Goal: Task Accomplishment & Management: Complete application form

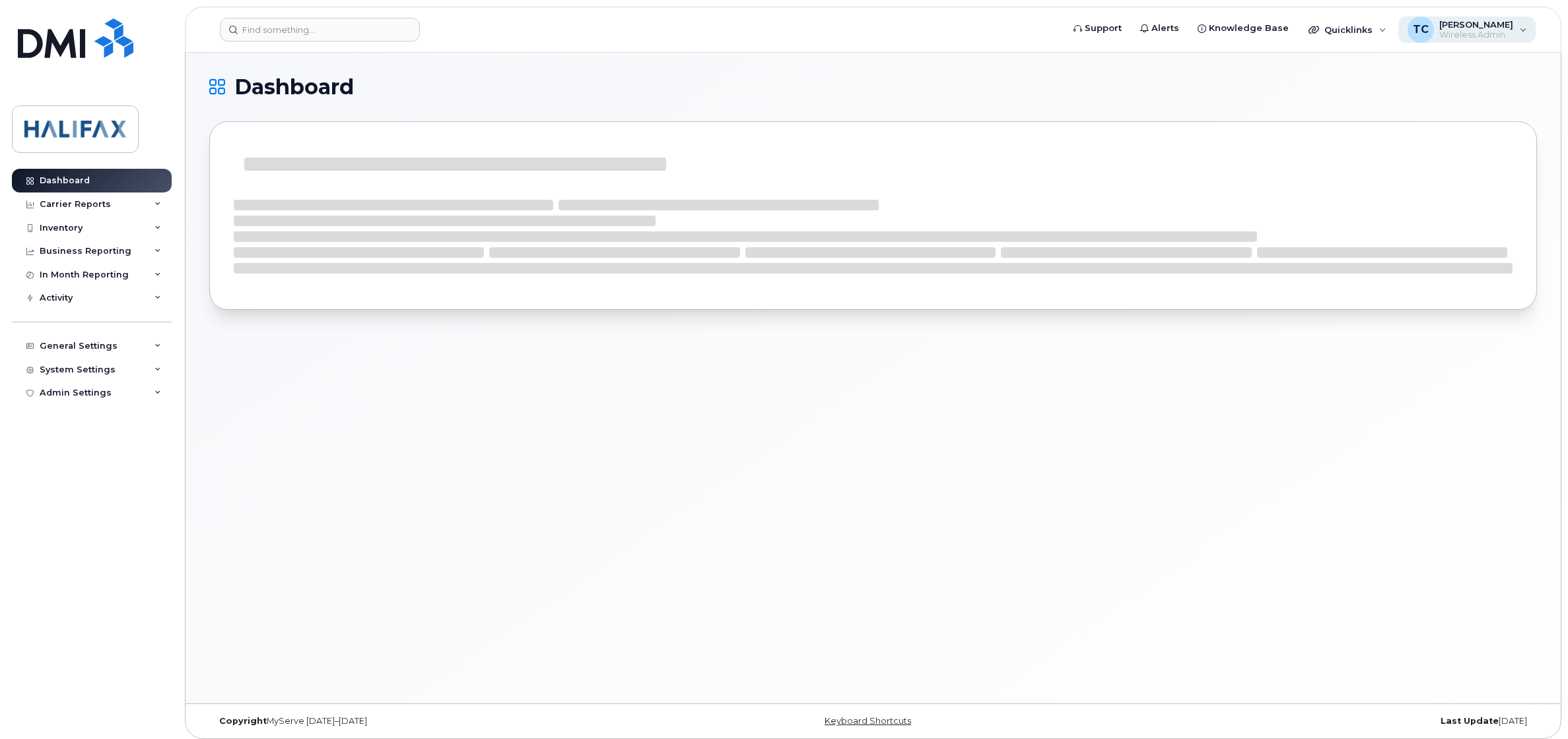
click at [1492, 26] on span "[PERSON_NAME]" at bounding box center [1476, 24] width 74 height 11
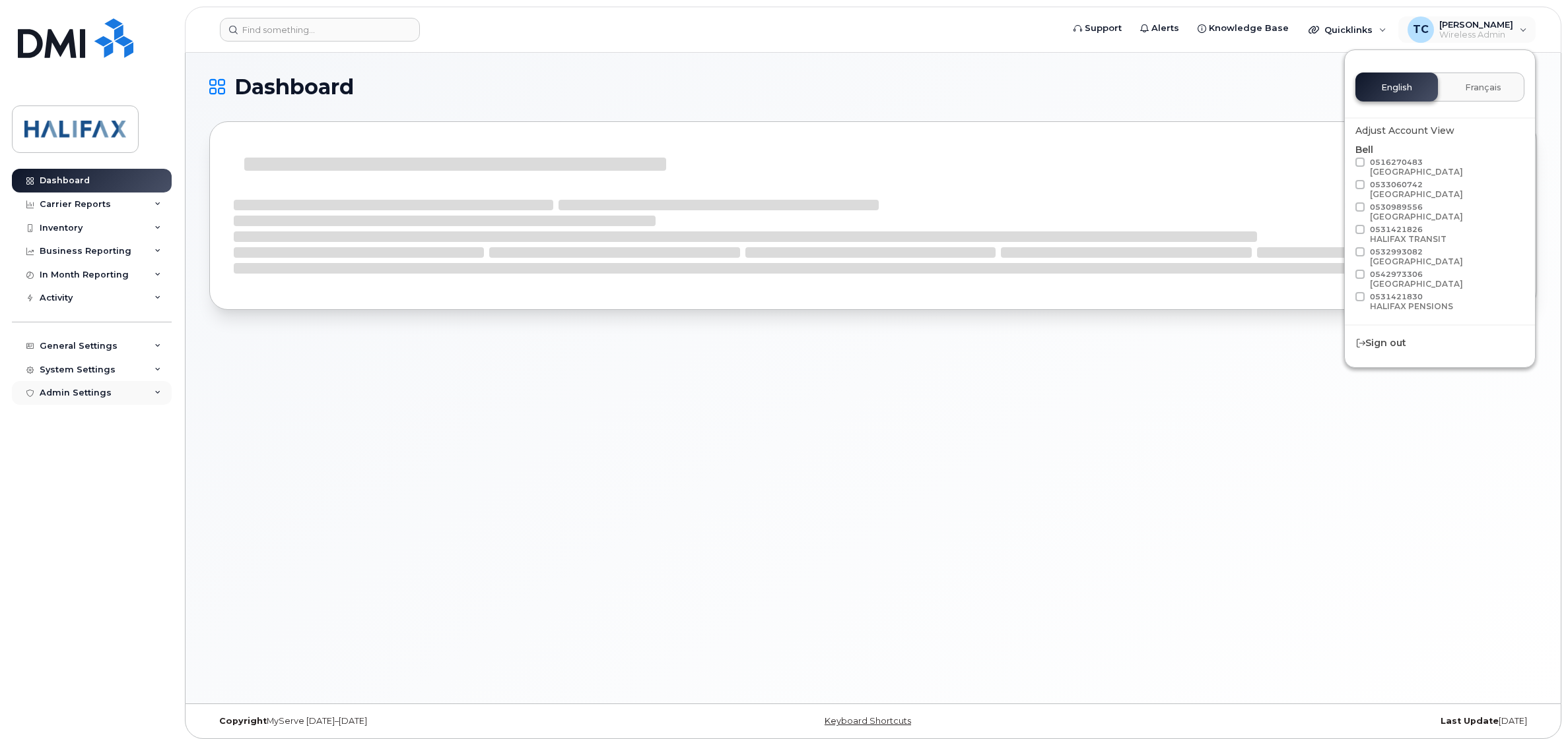
click at [145, 394] on div "Admin Settings" at bounding box center [91, 393] width 159 height 23
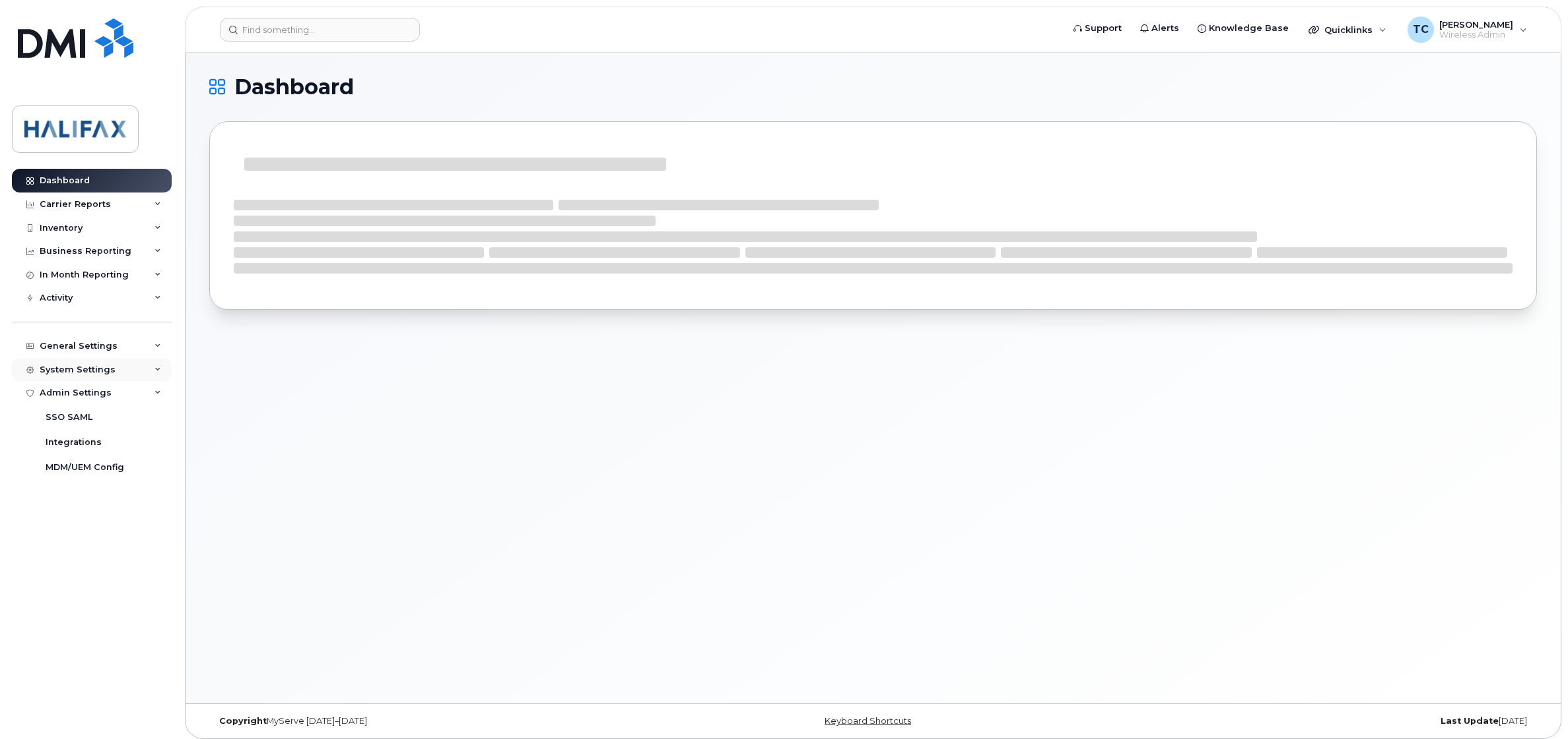
click at [130, 374] on div "System Settings" at bounding box center [91, 370] width 159 height 23
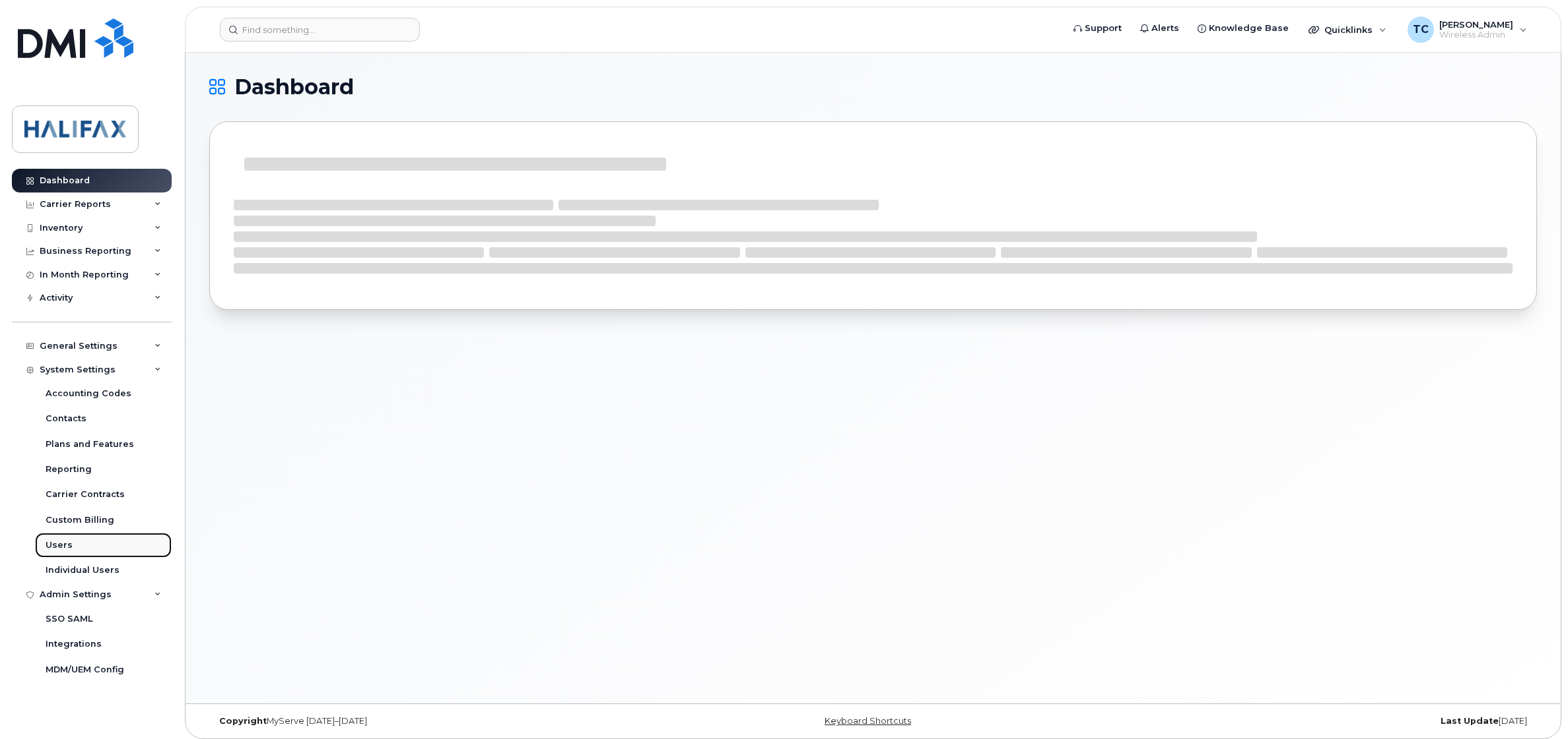
click at [61, 551] on div "Users" at bounding box center [60, 545] width 27 height 12
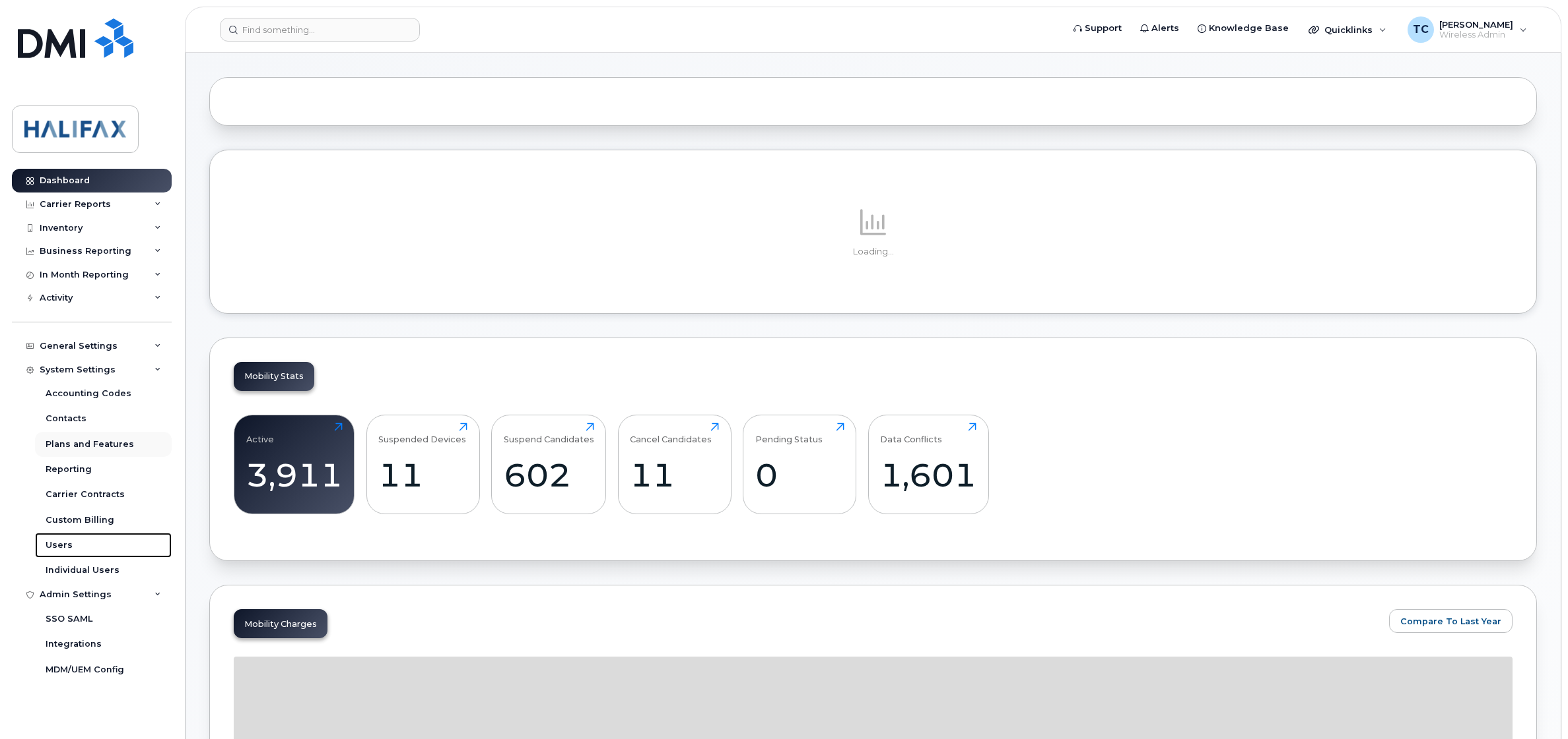
scroll to position [413, 0]
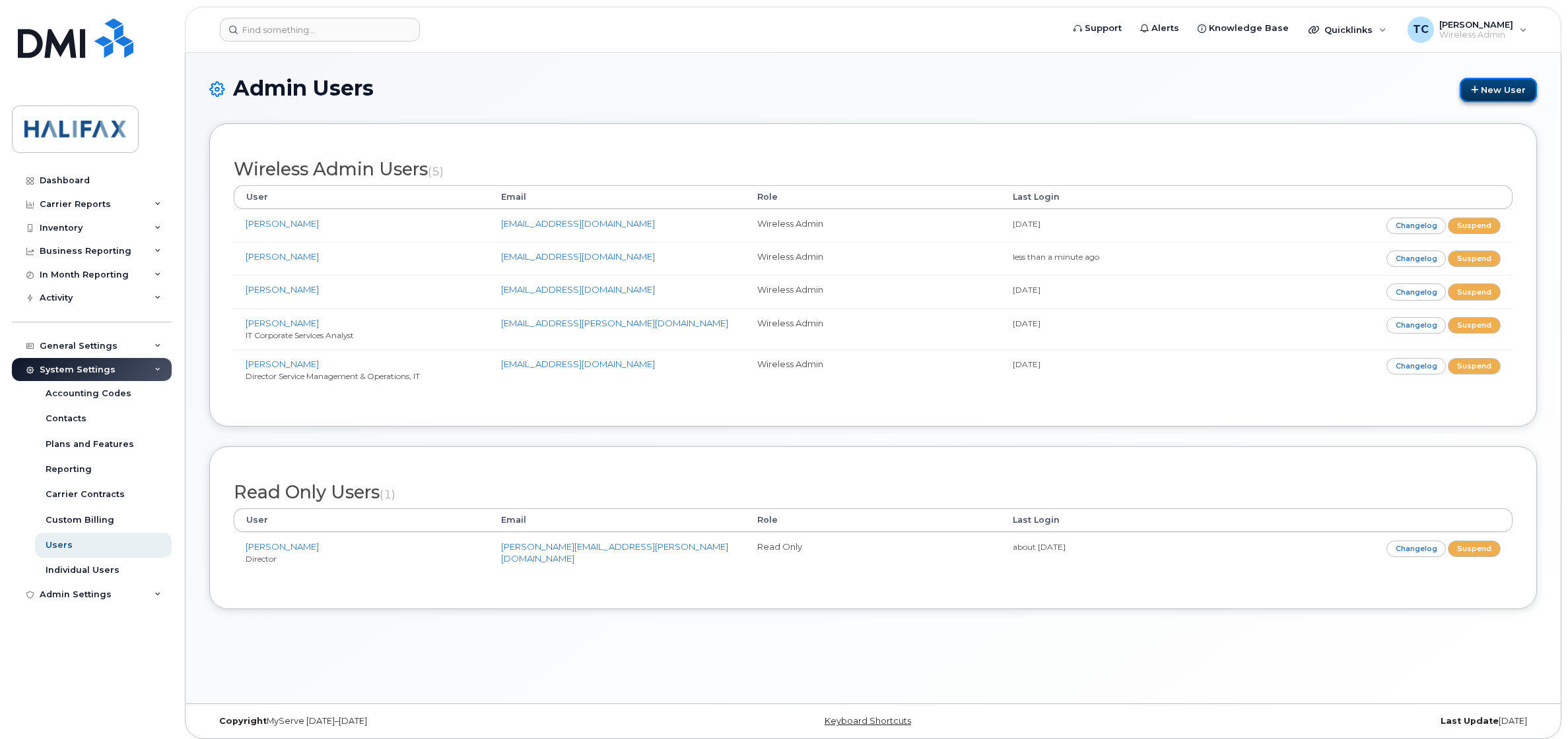
drag, startPoint x: 1491, startPoint y: 89, endPoint x: 1460, endPoint y: 99, distance: 32.6
click at [1492, 89] on link "New User" at bounding box center [1498, 90] width 77 height 24
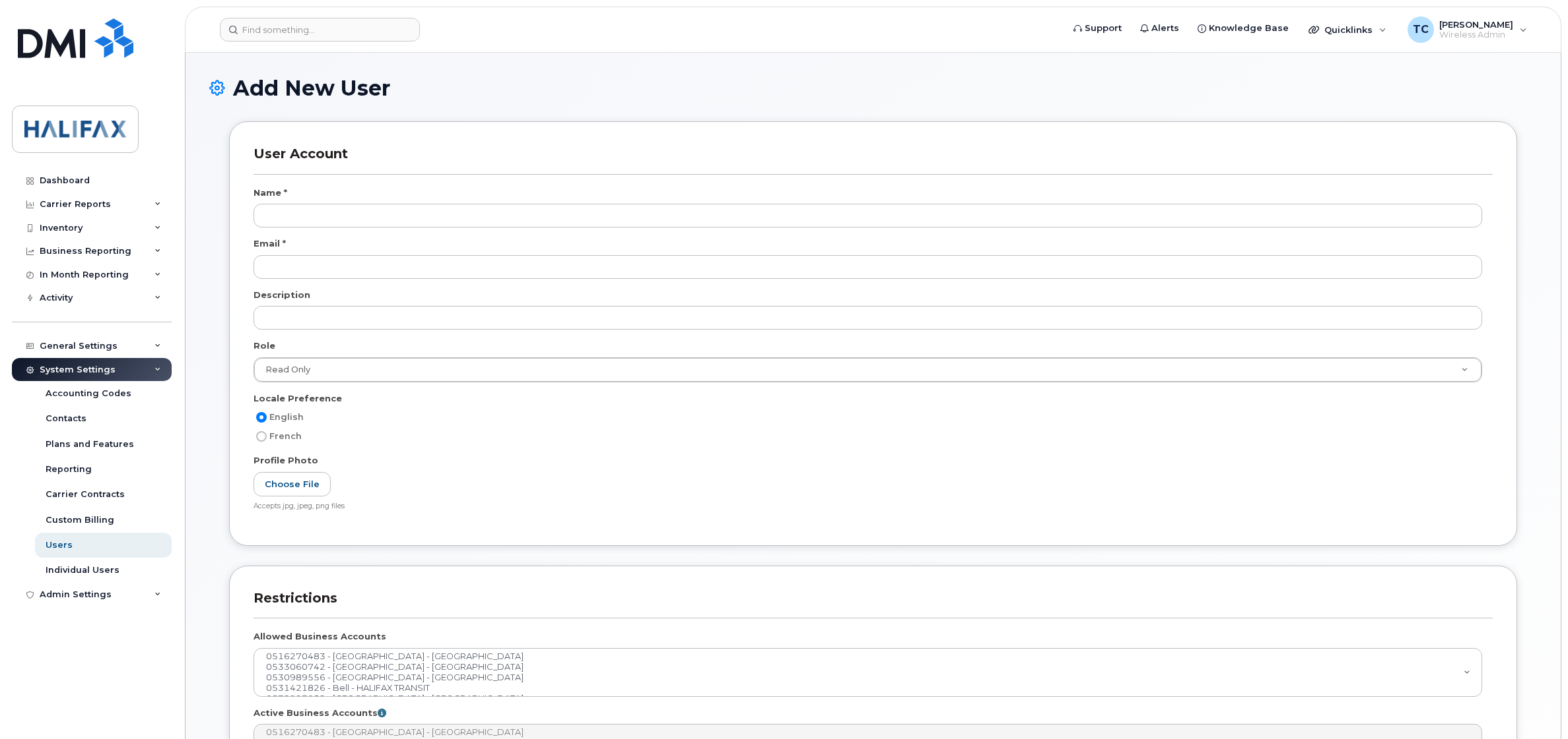
select select
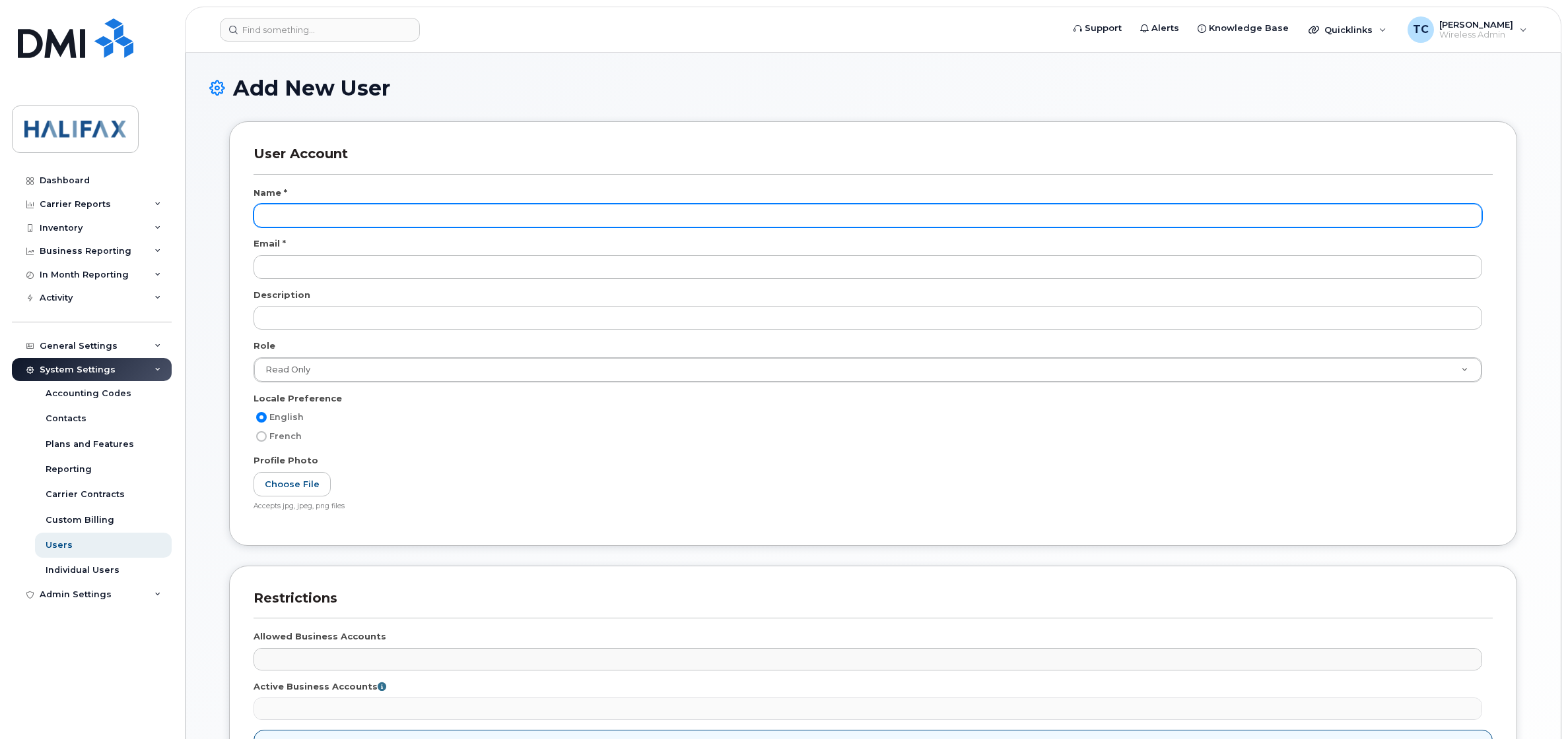
click at [343, 209] on input "text" at bounding box center [868, 216] width 1229 height 23
click at [344, 212] on input "text" at bounding box center [868, 216] width 1229 height 23
click at [342, 215] on input "Rosette Mac" at bounding box center [868, 216] width 1229 height 23
type input "Rosette MacEwen"
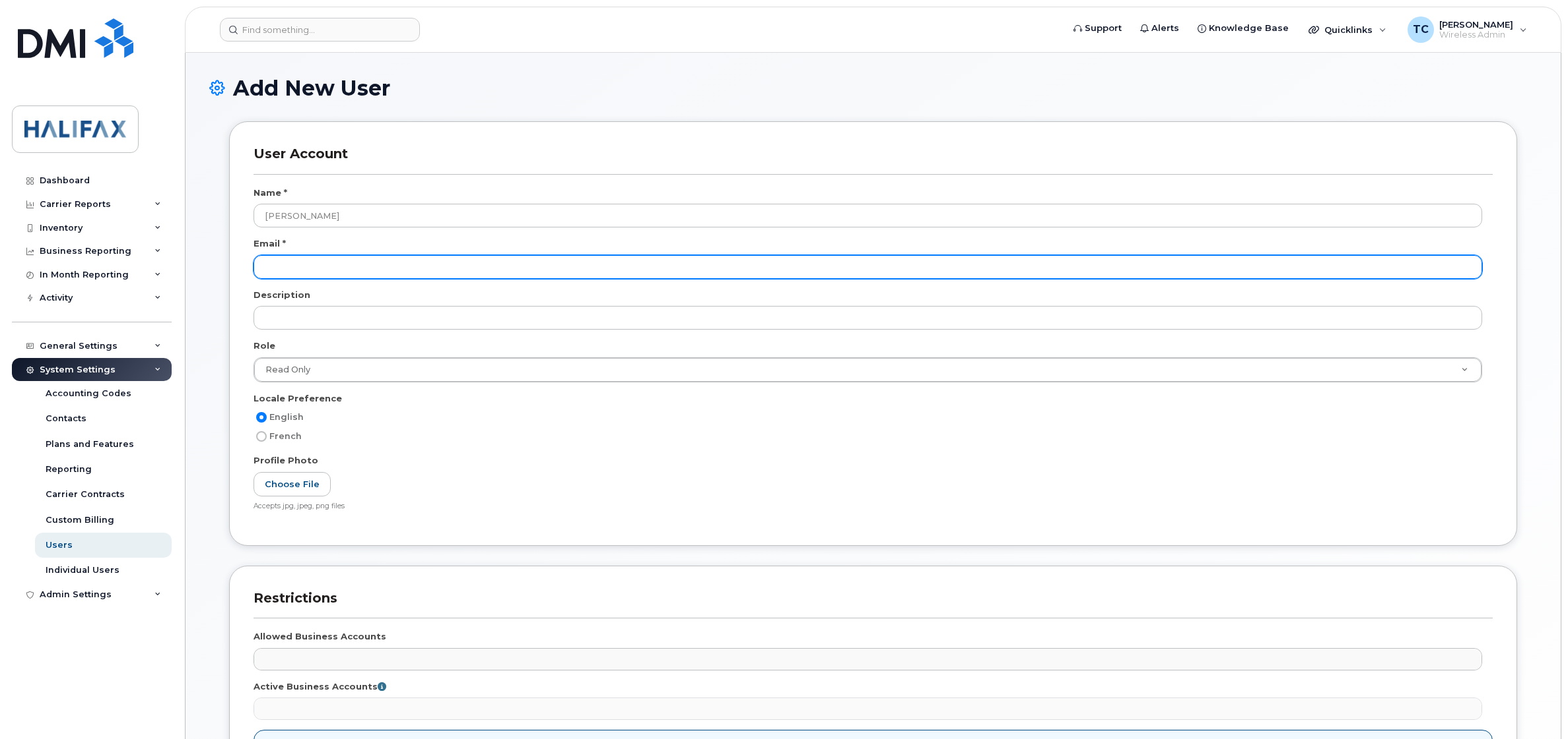
click at [297, 267] on input "email" at bounding box center [868, 267] width 1229 height 23
paste input "macewer@halifaxlibrary.ca"
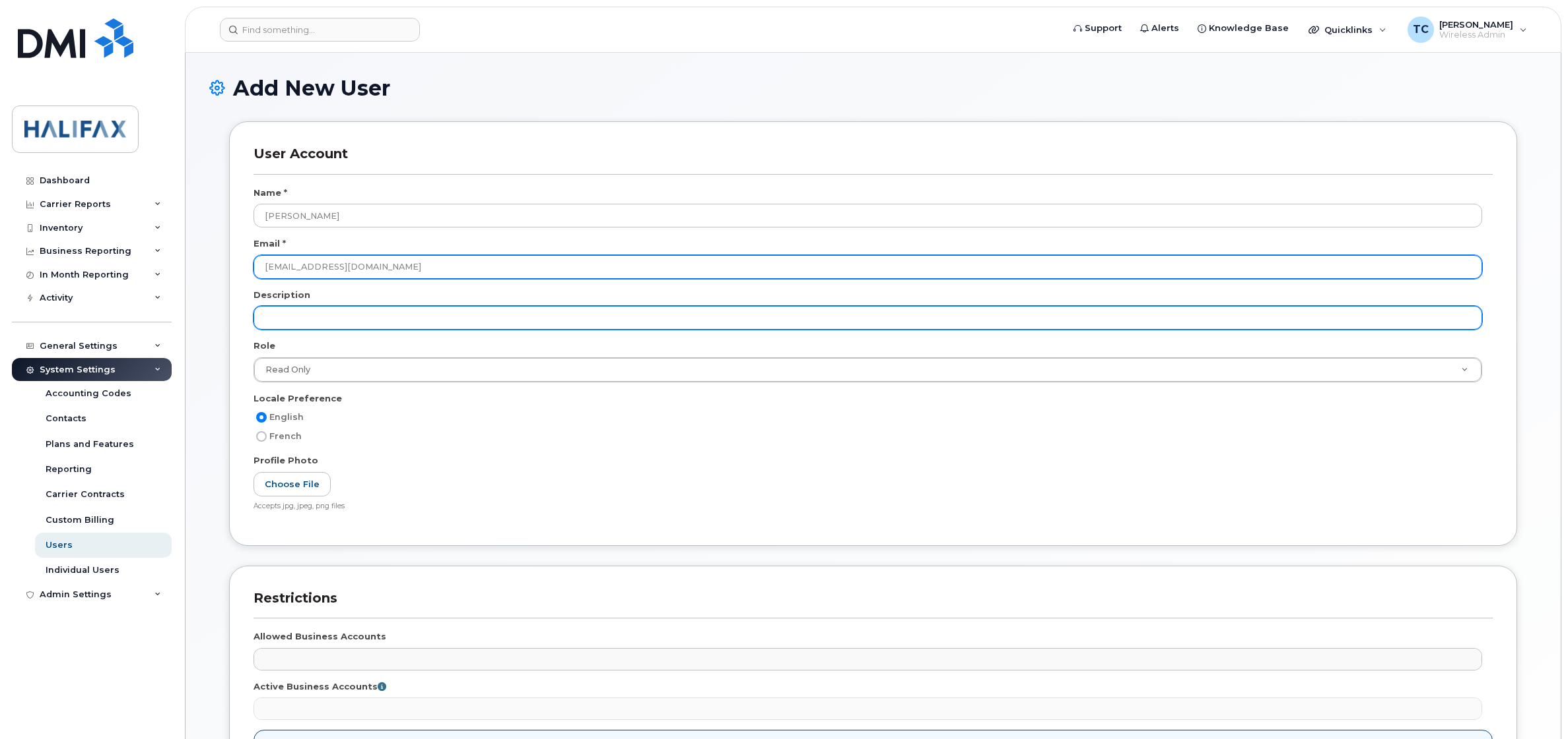
type input "macewer@halifaxlibrary.ca"
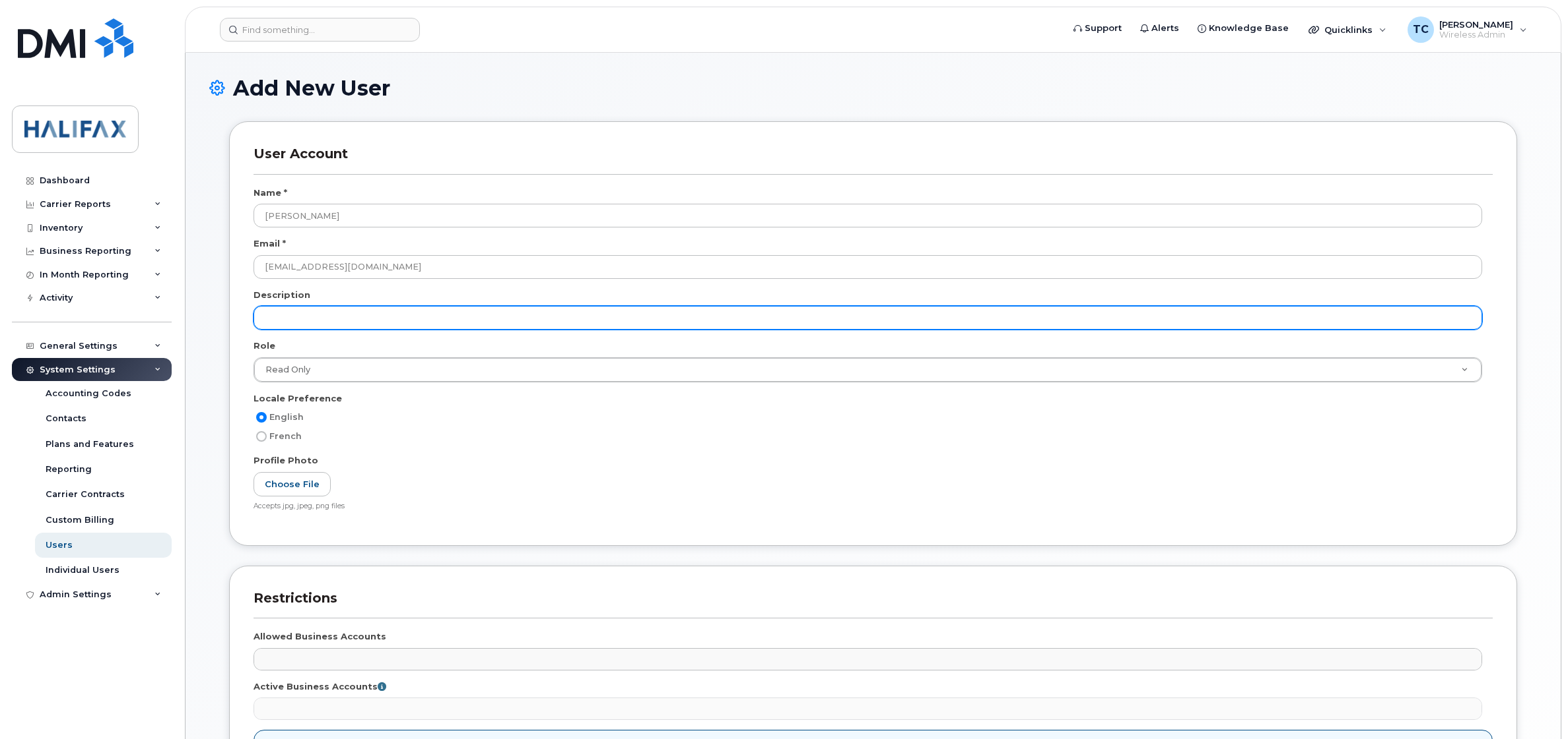
click at [272, 318] on input "text" at bounding box center [868, 318] width 1229 height 23
type input "Library Finance"
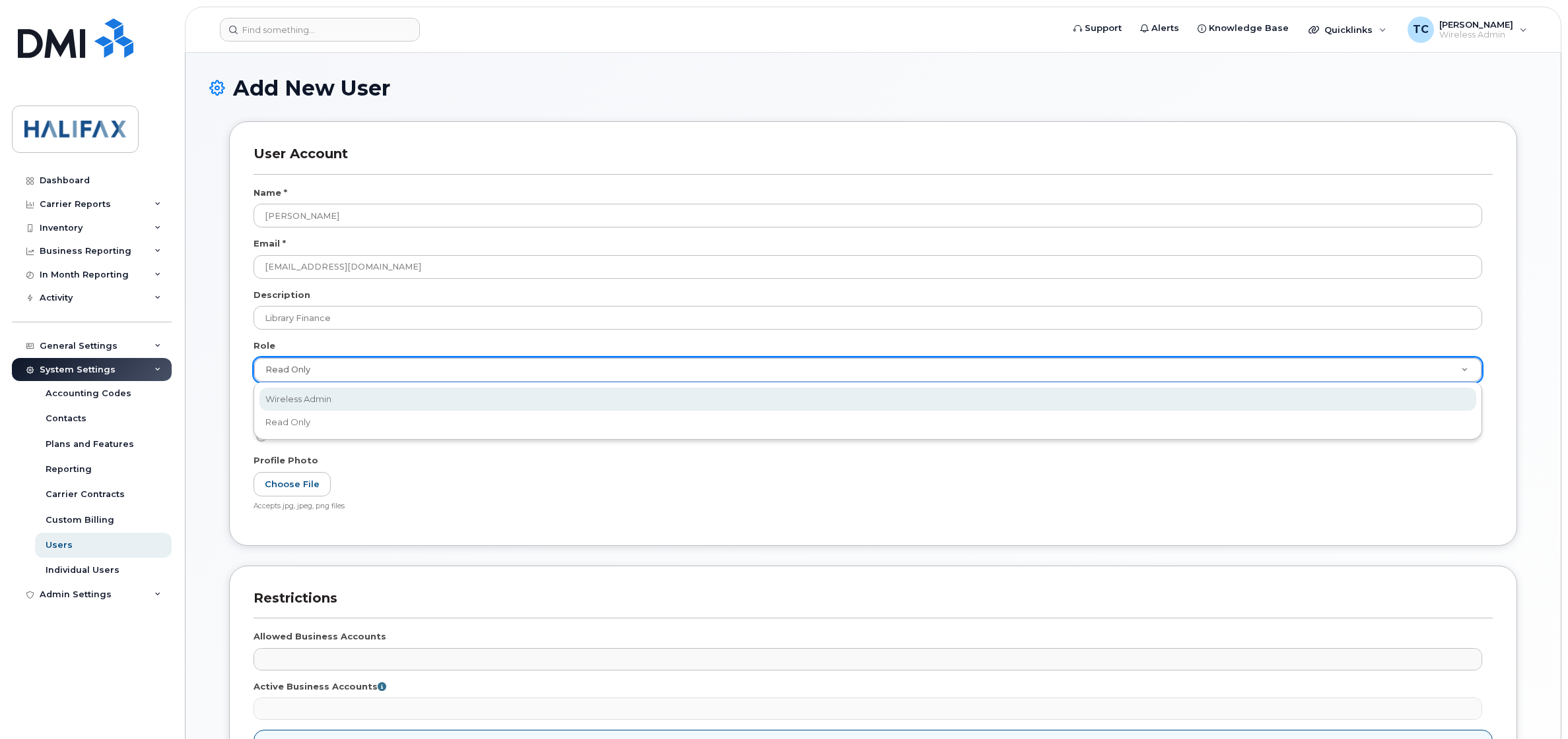
scroll to position [0, 4]
select select "wireless_admin"
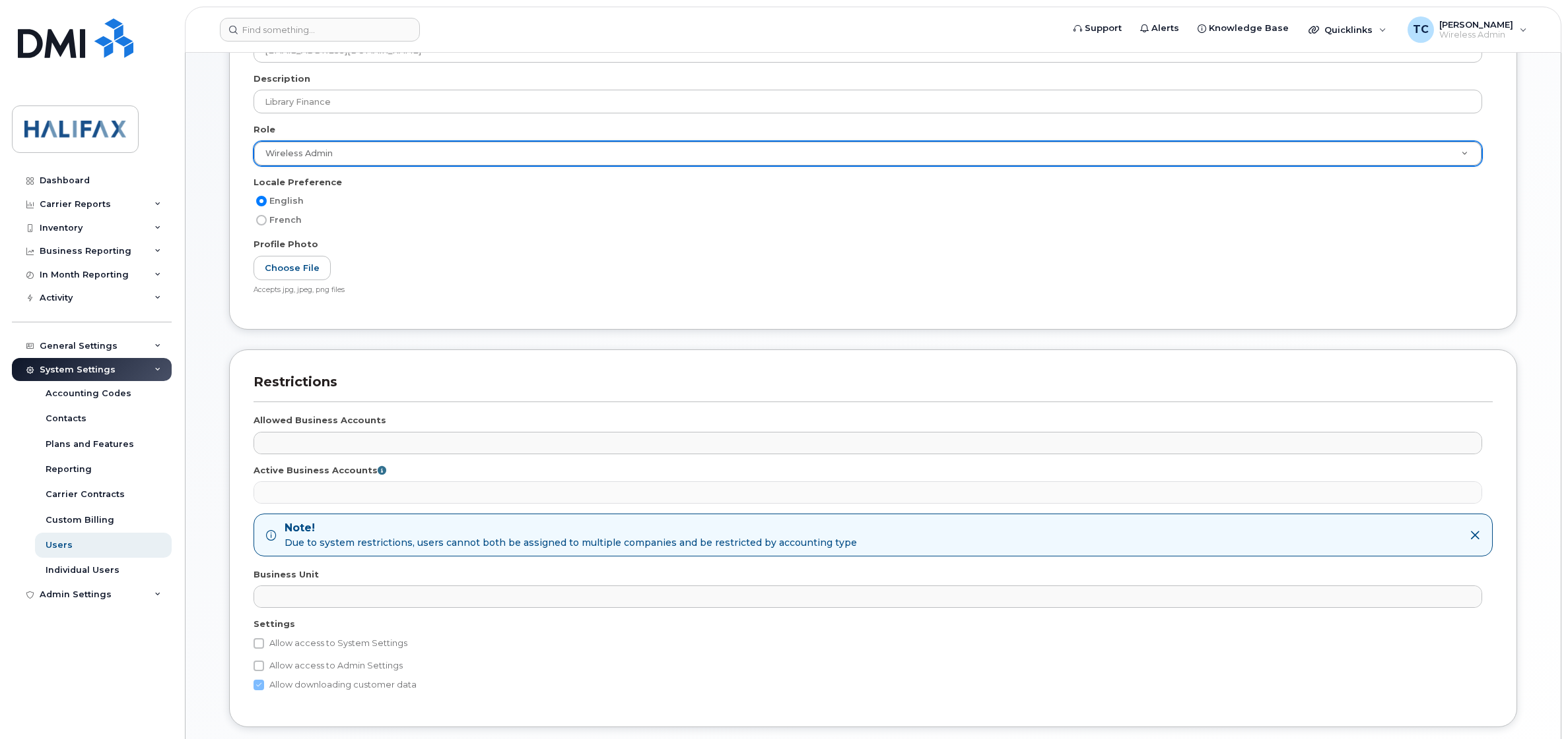
scroll to position [247, 0]
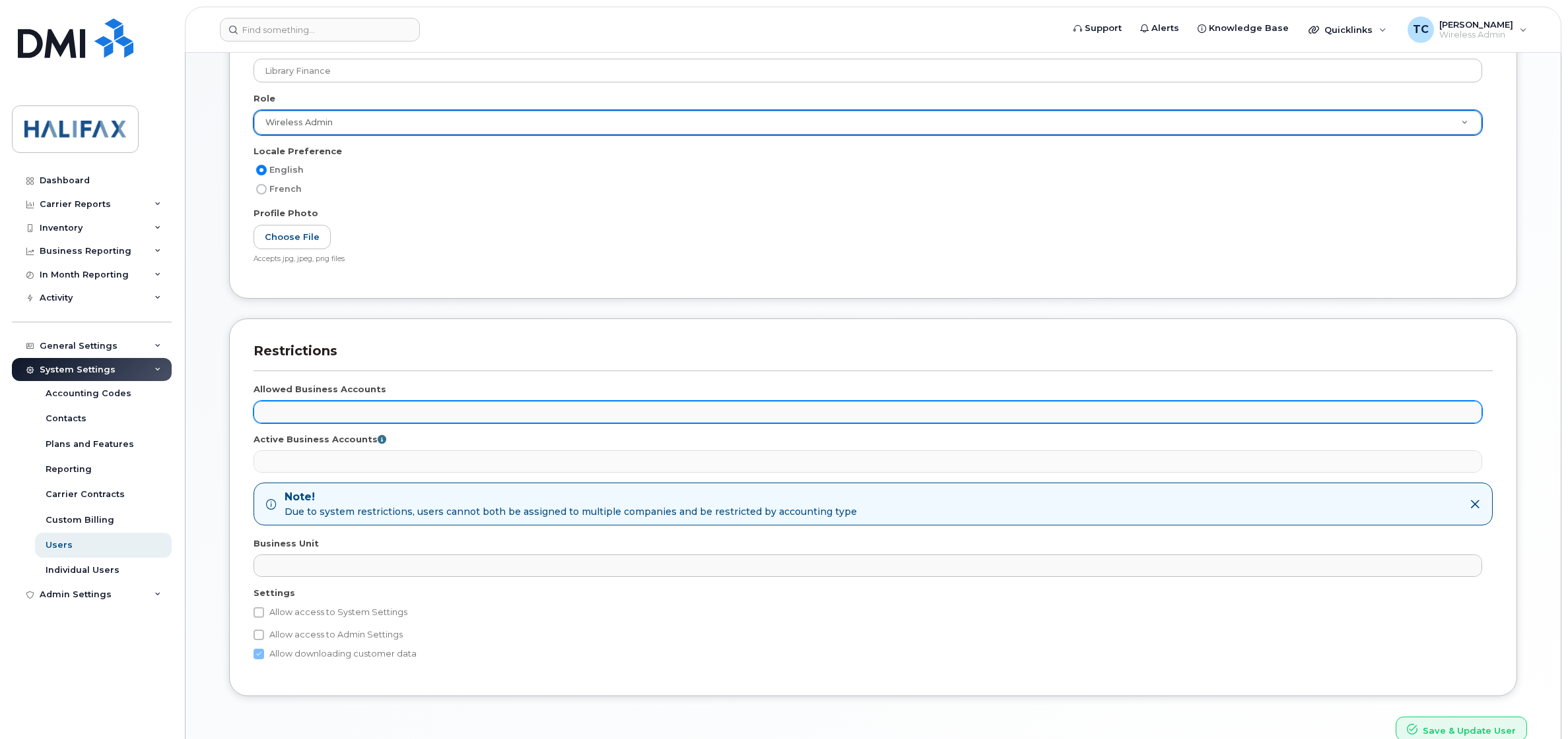
click at [354, 411] on ul at bounding box center [868, 413] width 1227 height 22
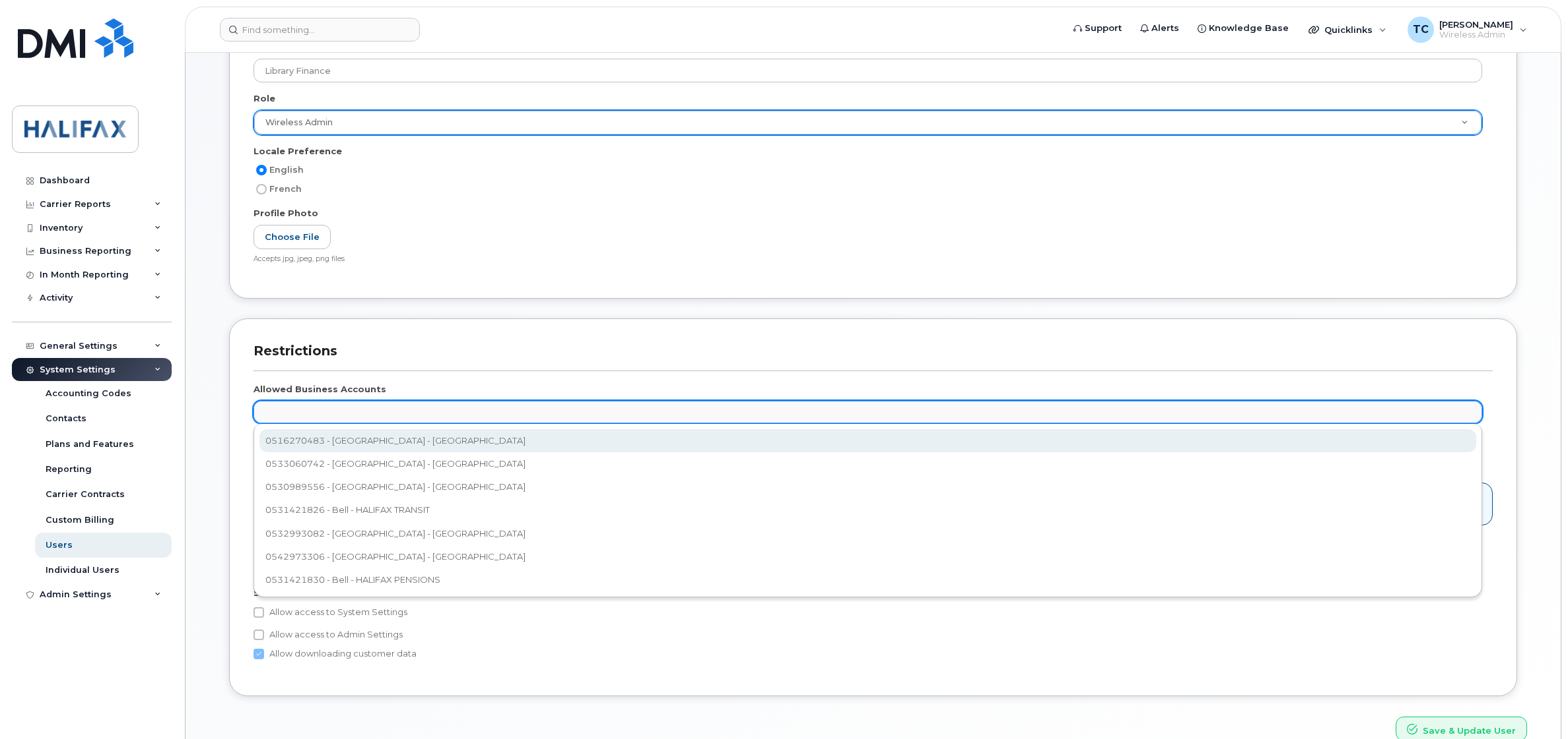
paste input "555653861"
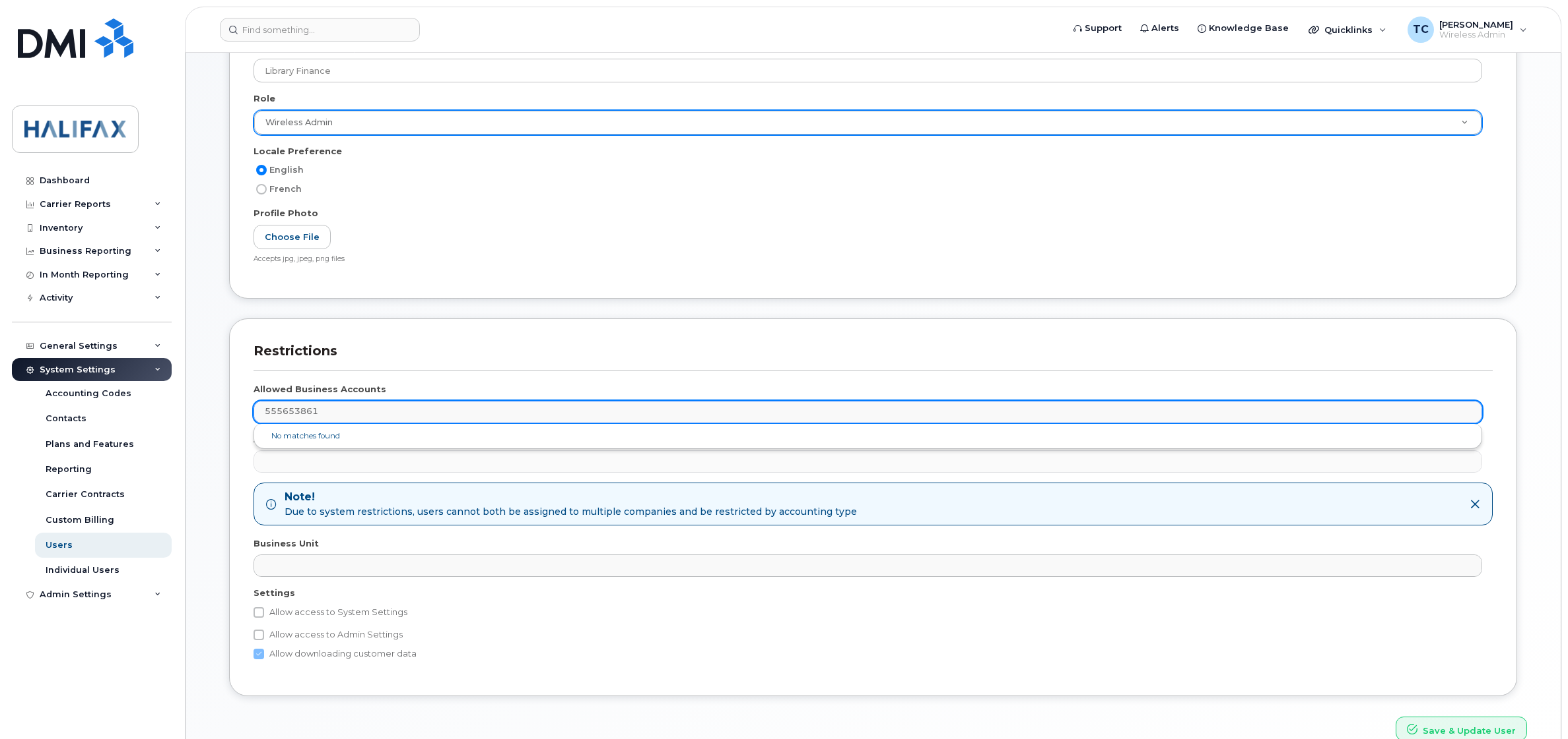
type input "555653861"
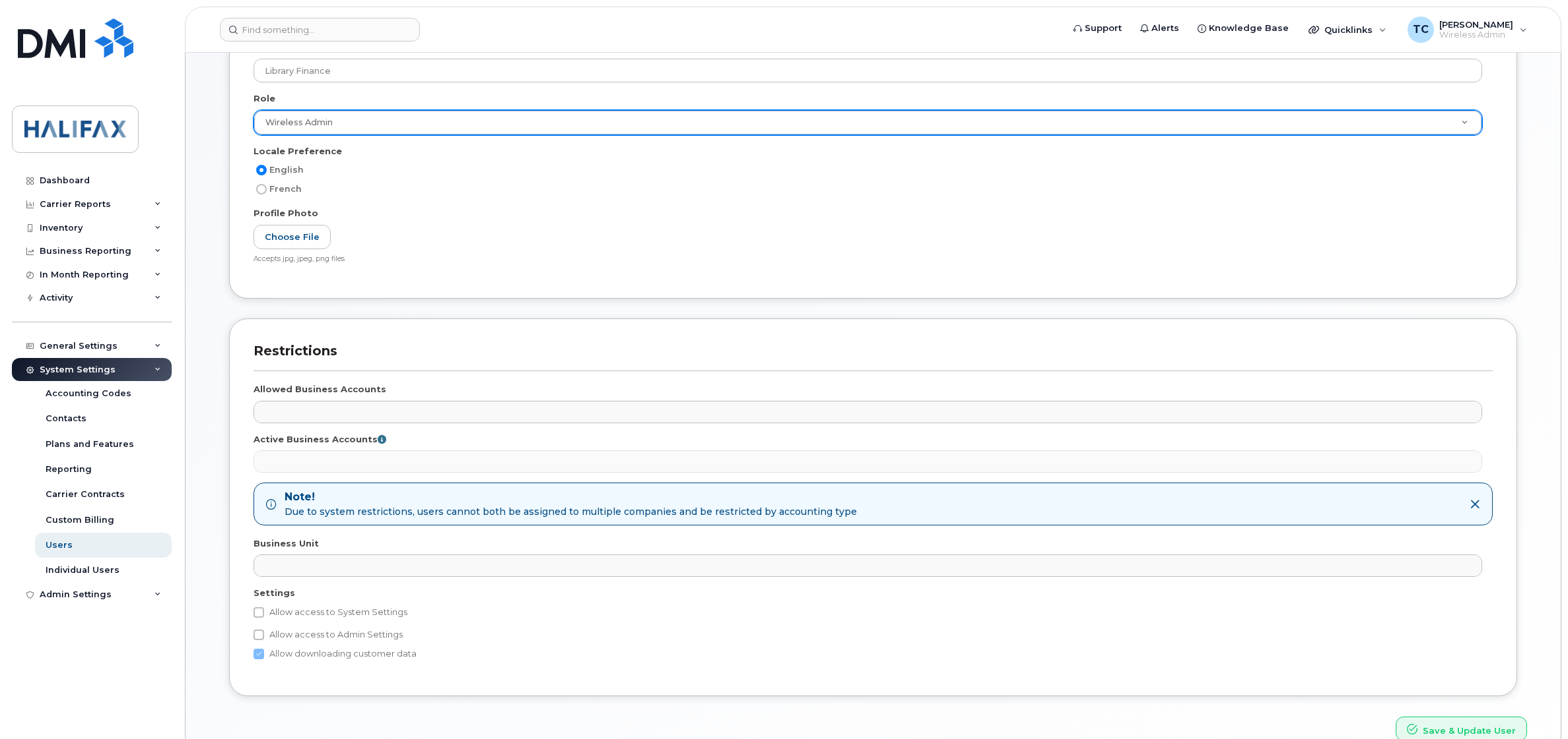
click at [383, 459] on ul at bounding box center [868, 462] width 1227 height 22
click at [377, 462] on ul at bounding box center [868, 462] width 1227 height 22
click at [378, 440] on icon at bounding box center [381, 439] width 9 height 9
click at [358, 456] on ul at bounding box center [868, 462] width 1227 height 22
click at [332, 456] on ul at bounding box center [868, 462] width 1227 height 22
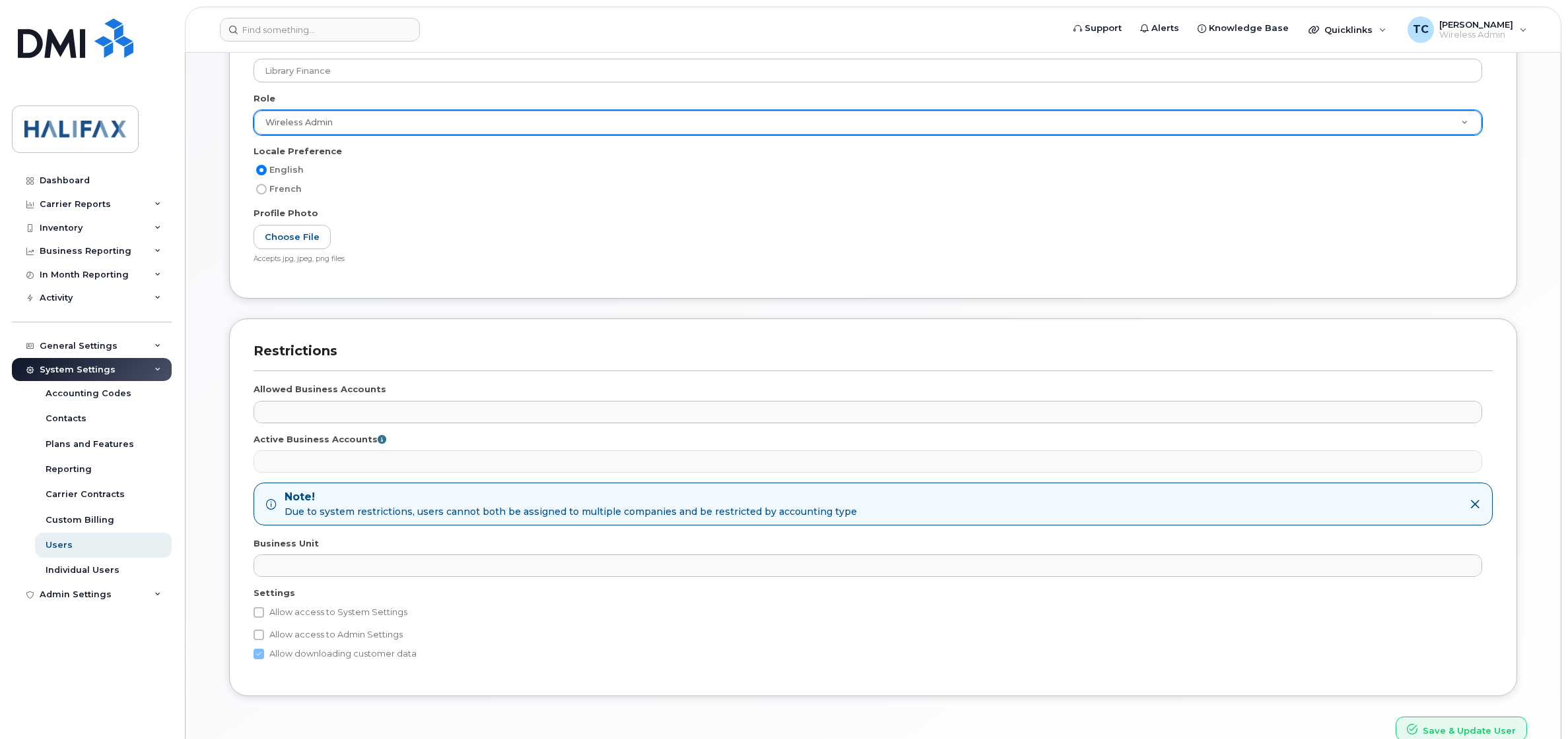
click at [310, 459] on ul at bounding box center [868, 462] width 1227 height 22
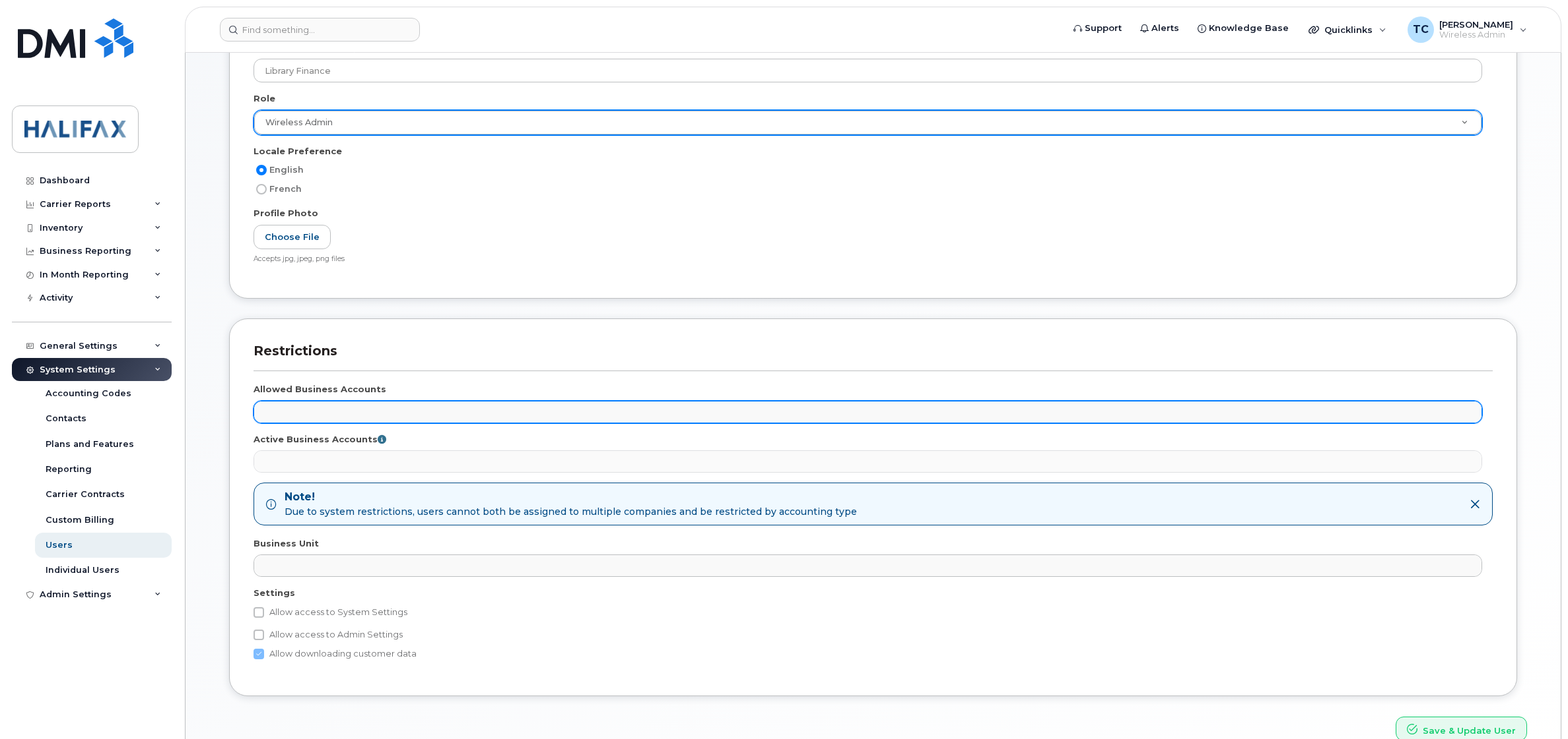
click at [325, 411] on ul at bounding box center [868, 413] width 1227 height 22
paste input "110023494"
type input "110023494"
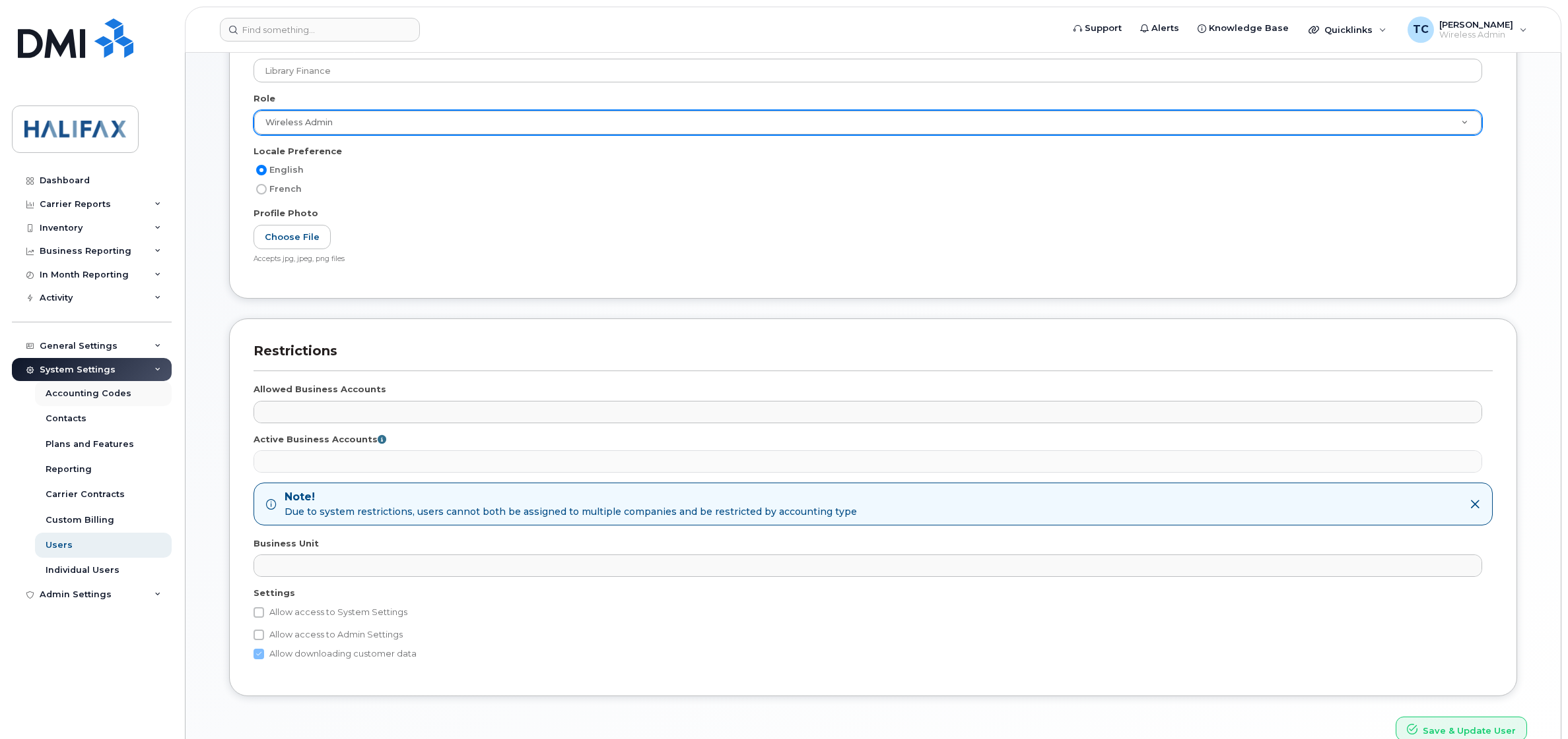
drag, startPoint x: 381, startPoint y: 411, endPoint x: 70, endPoint y: 393, distance: 311.5
click at [379, 471] on ul at bounding box center [868, 462] width 1227 height 22
click at [377, 462] on ul at bounding box center [868, 462] width 1227 height 22
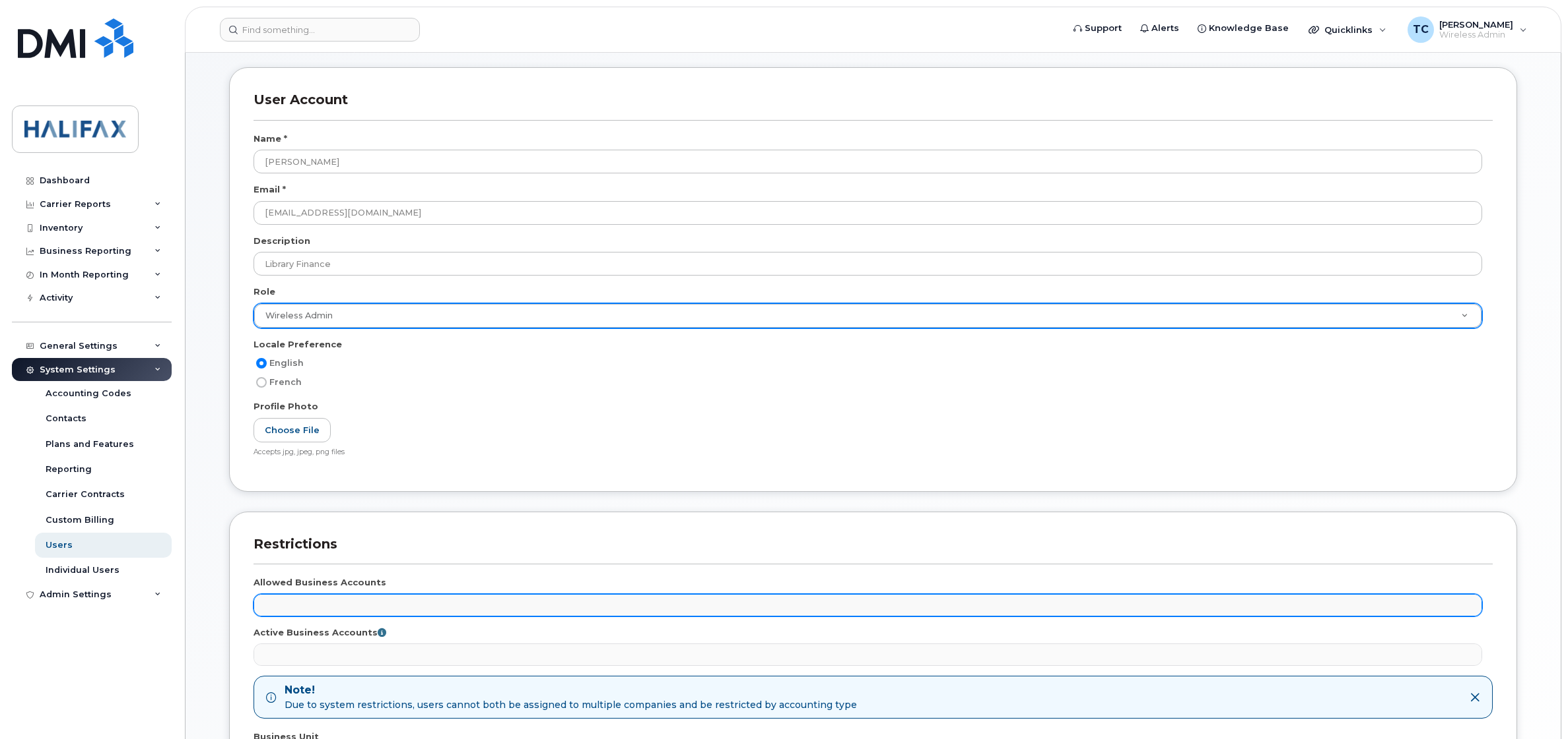
scroll to position [165, 0]
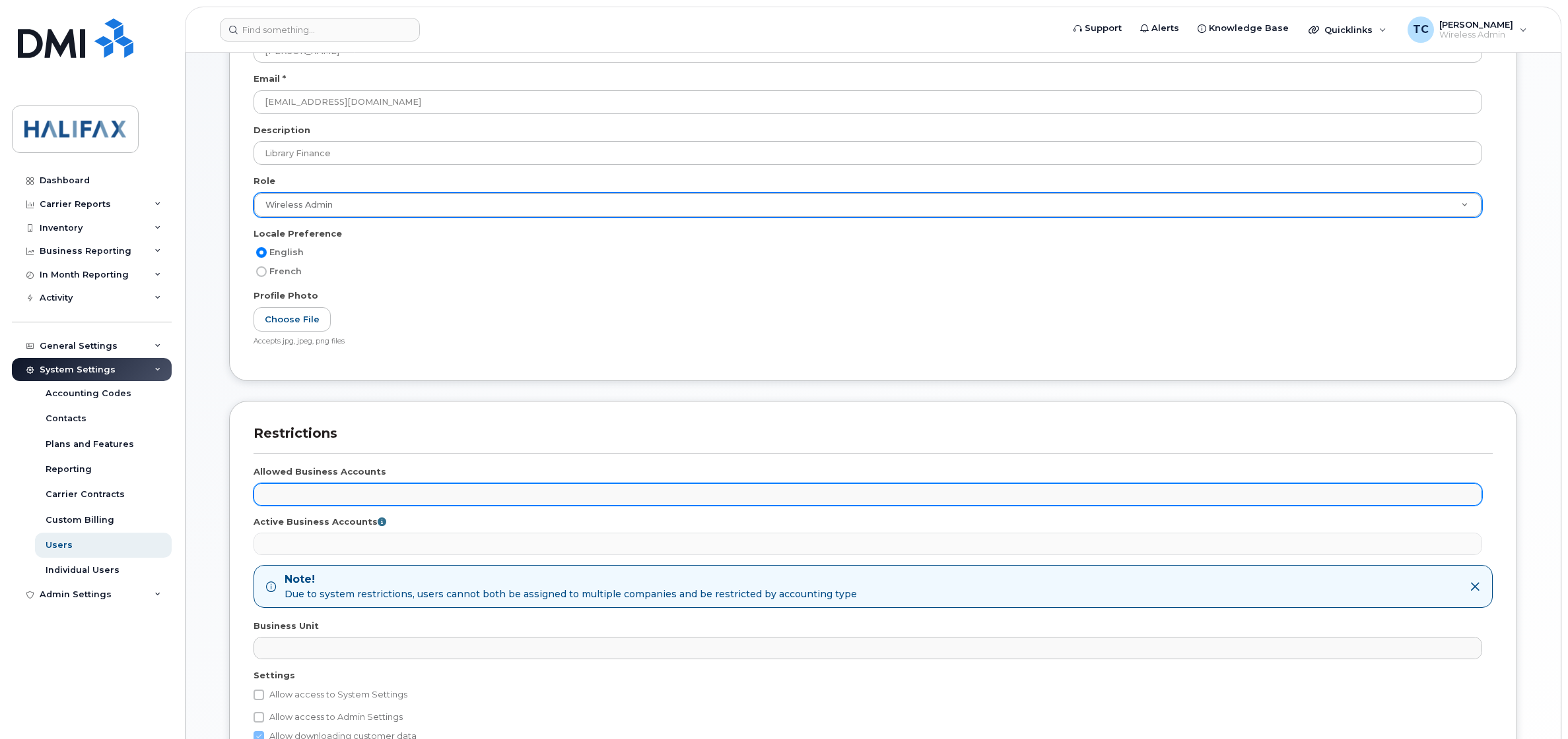
click at [391, 492] on ul at bounding box center [868, 495] width 1227 height 22
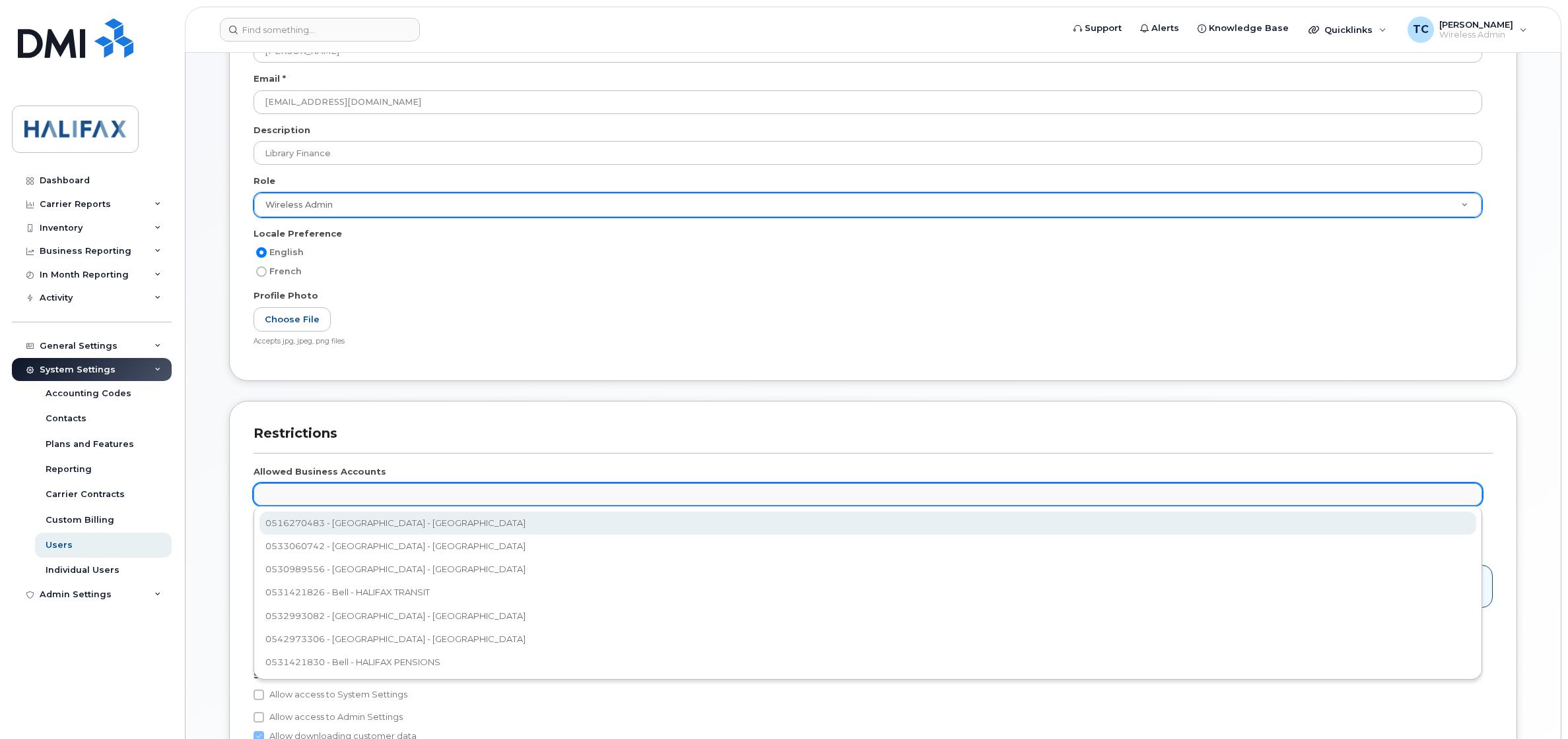
paste input "110023494"
type input "110023494"
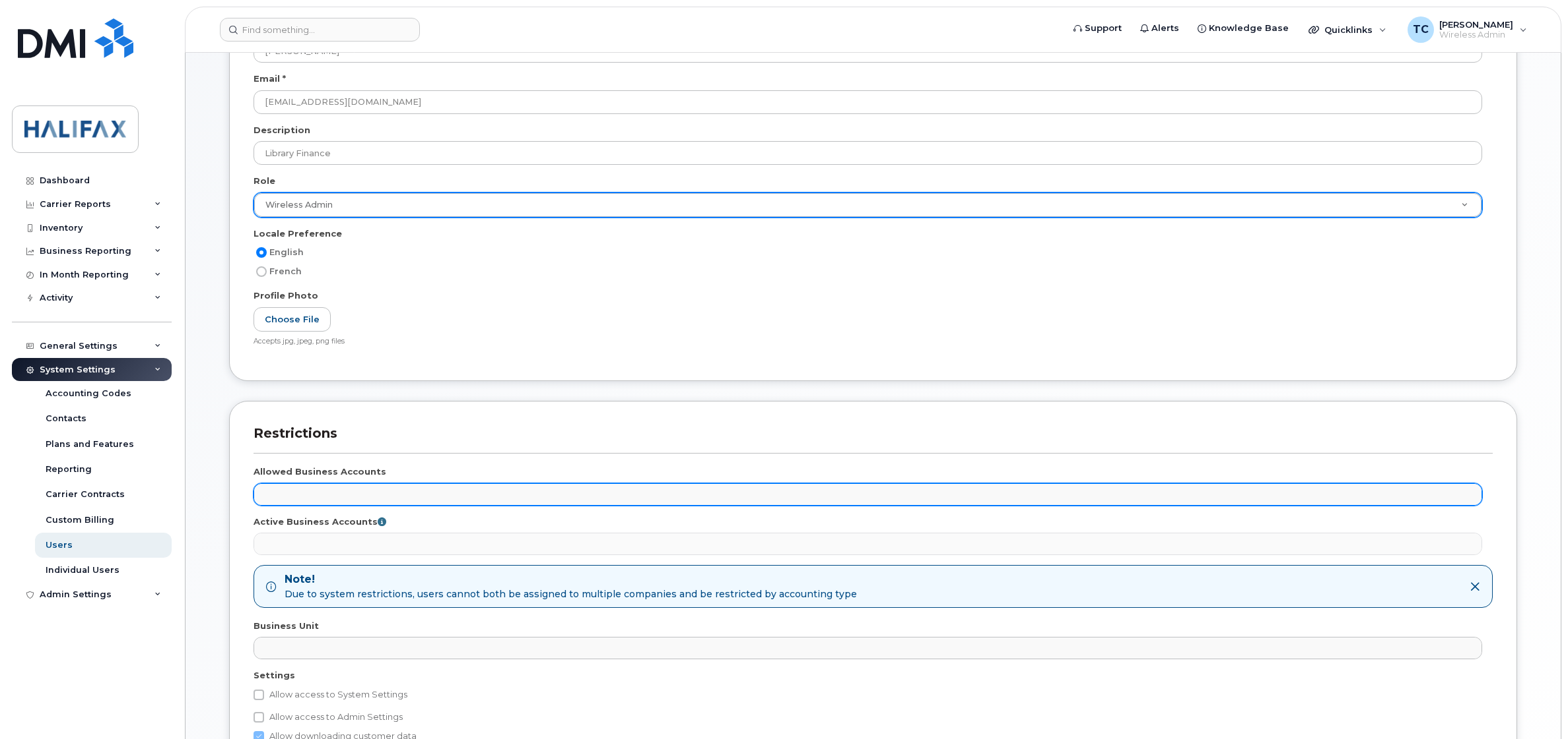
drag, startPoint x: 424, startPoint y: 492, endPoint x: 271, endPoint y: 489, distance: 153.0
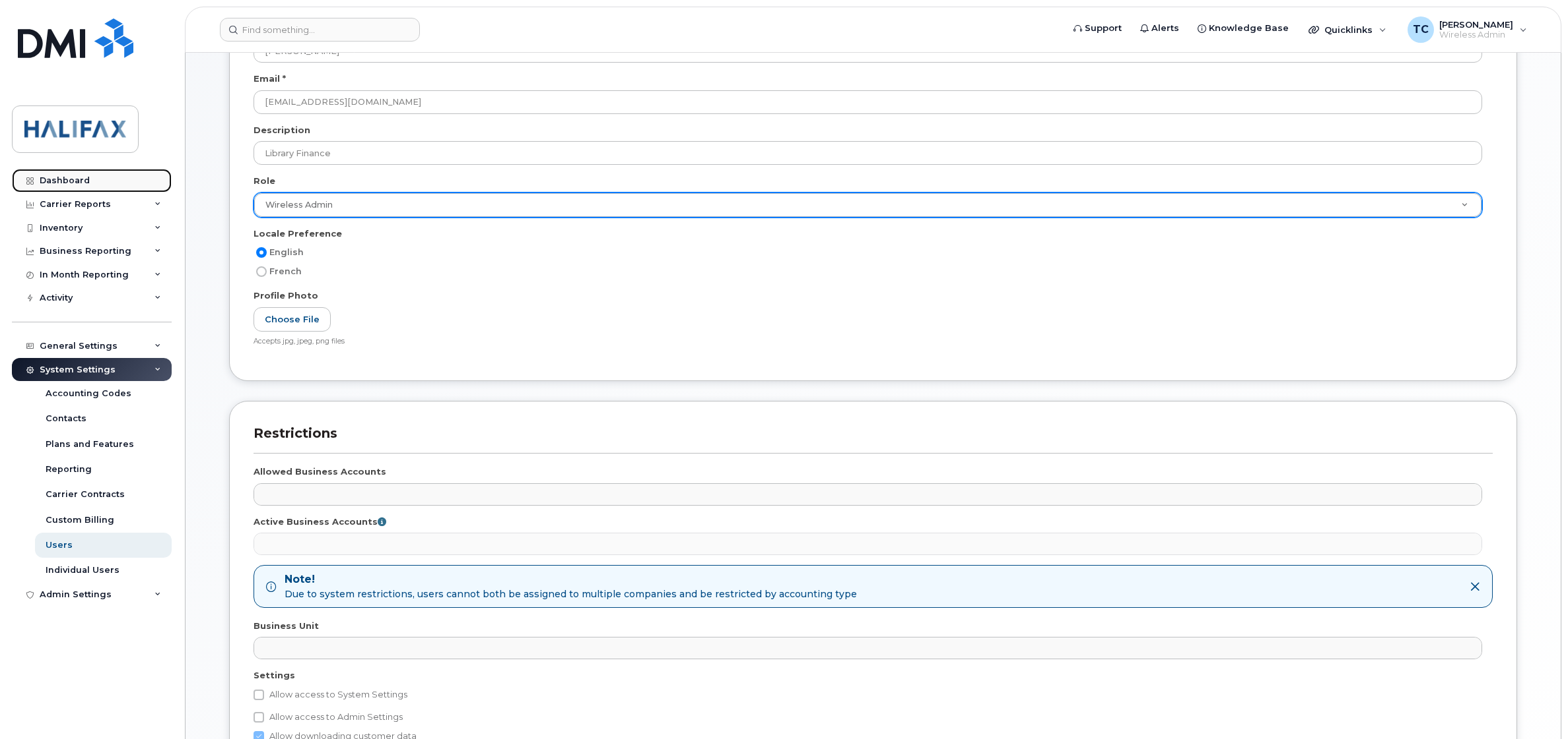
click at [68, 180] on div "Dashboard" at bounding box center [64, 180] width 50 height 11
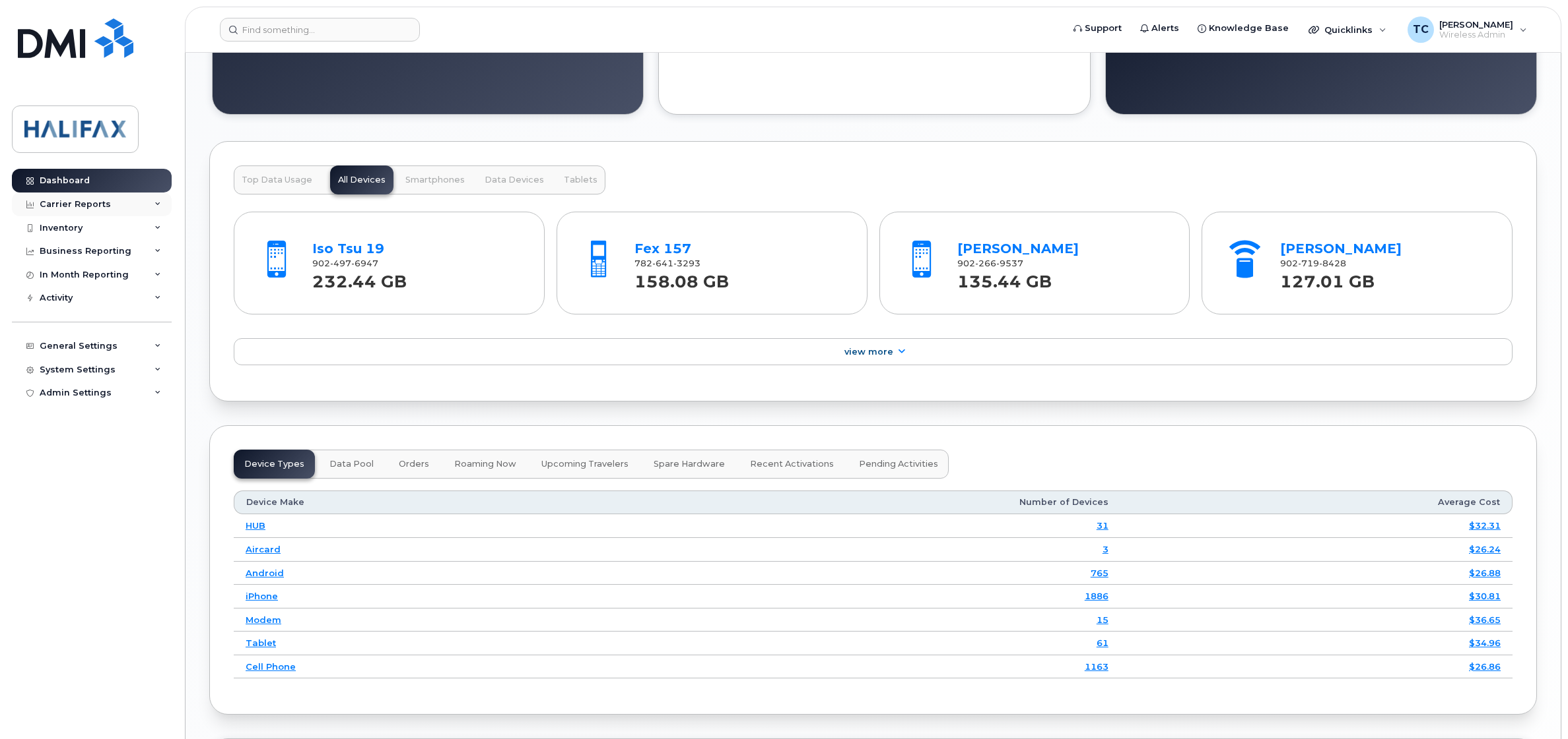
scroll to position [1270, 0]
click at [154, 250] on div "Business Reporting" at bounding box center [91, 251] width 159 height 23
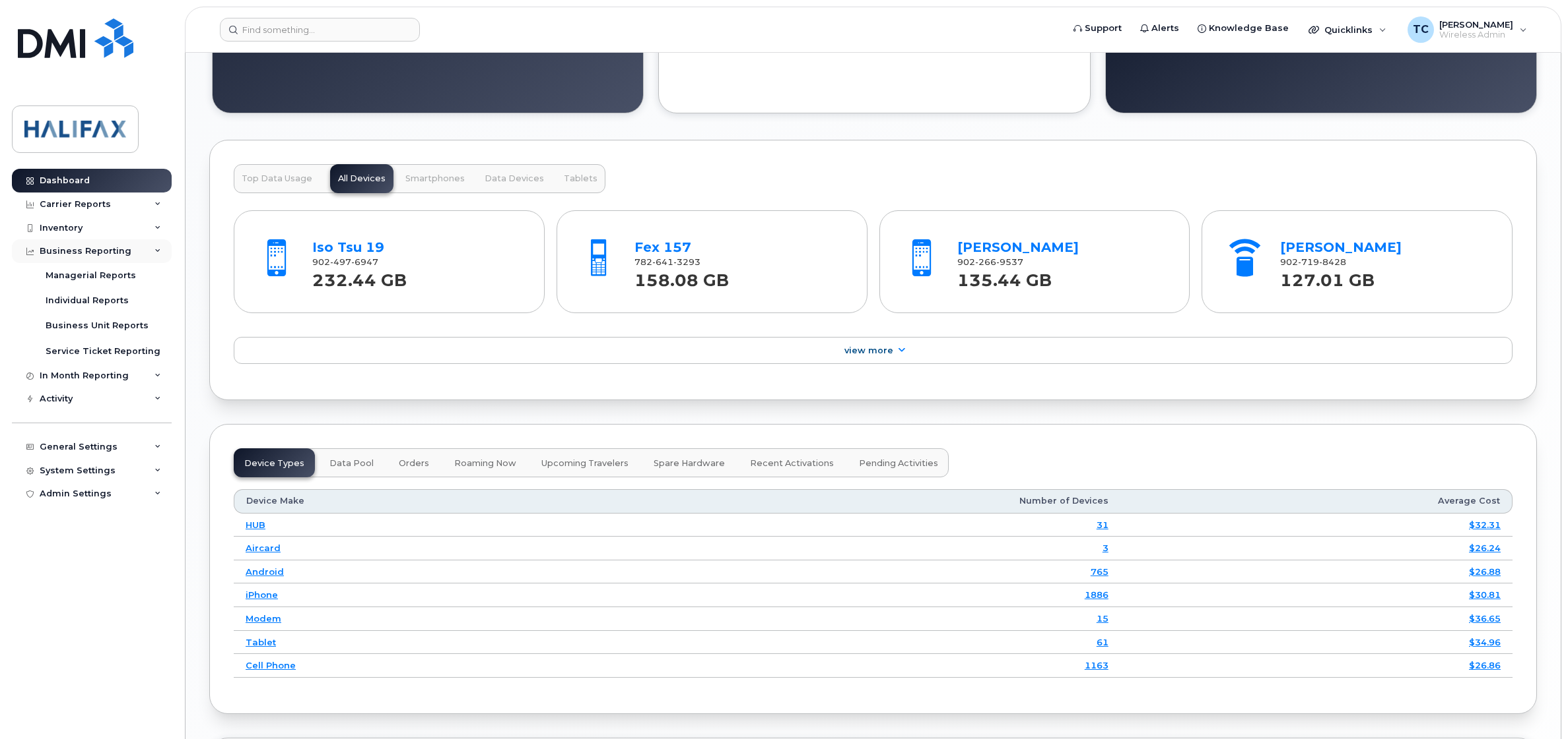
click at [90, 256] on div "Business Reporting" at bounding box center [85, 251] width 92 height 11
click at [91, 254] on div "Business Reporting" at bounding box center [85, 251] width 92 height 11
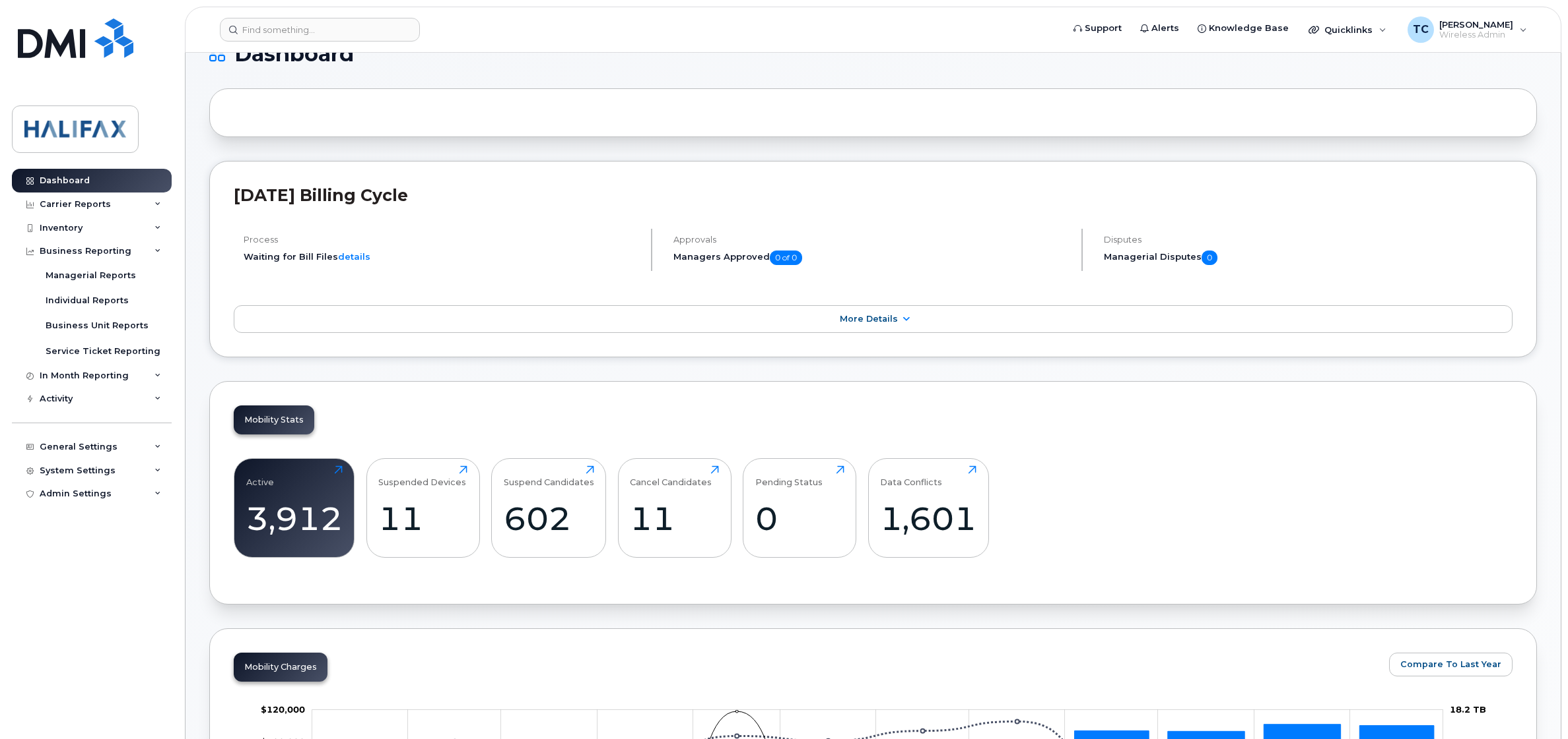
scroll to position [0, 0]
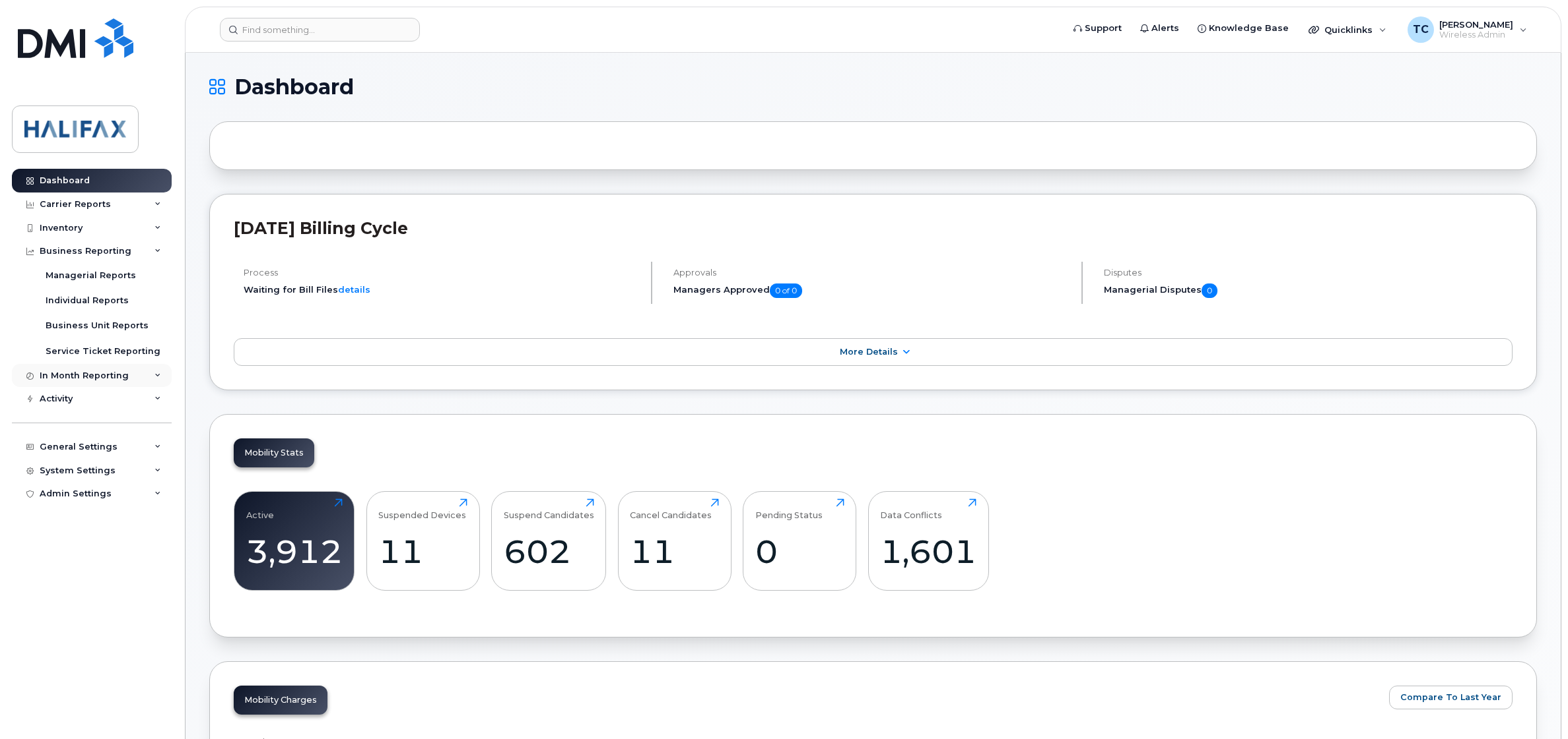
click at [126, 376] on div "In Month Reporting" at bounding box center [91, 375] width 159 height 23
click at [90, 523] on div "General Settings" at bounding box center [78, 523] width 78 height 11
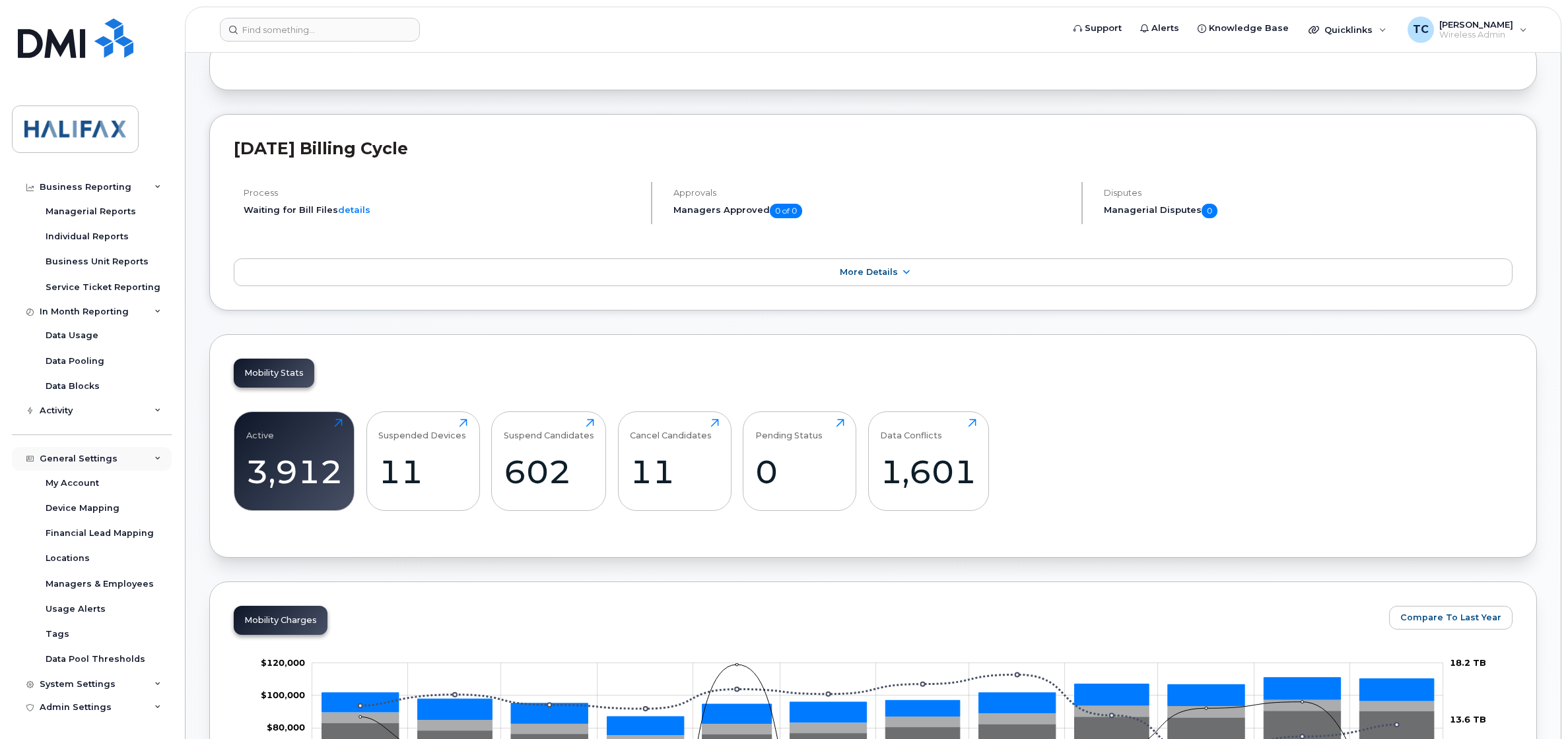
scroll to position [82, 0]
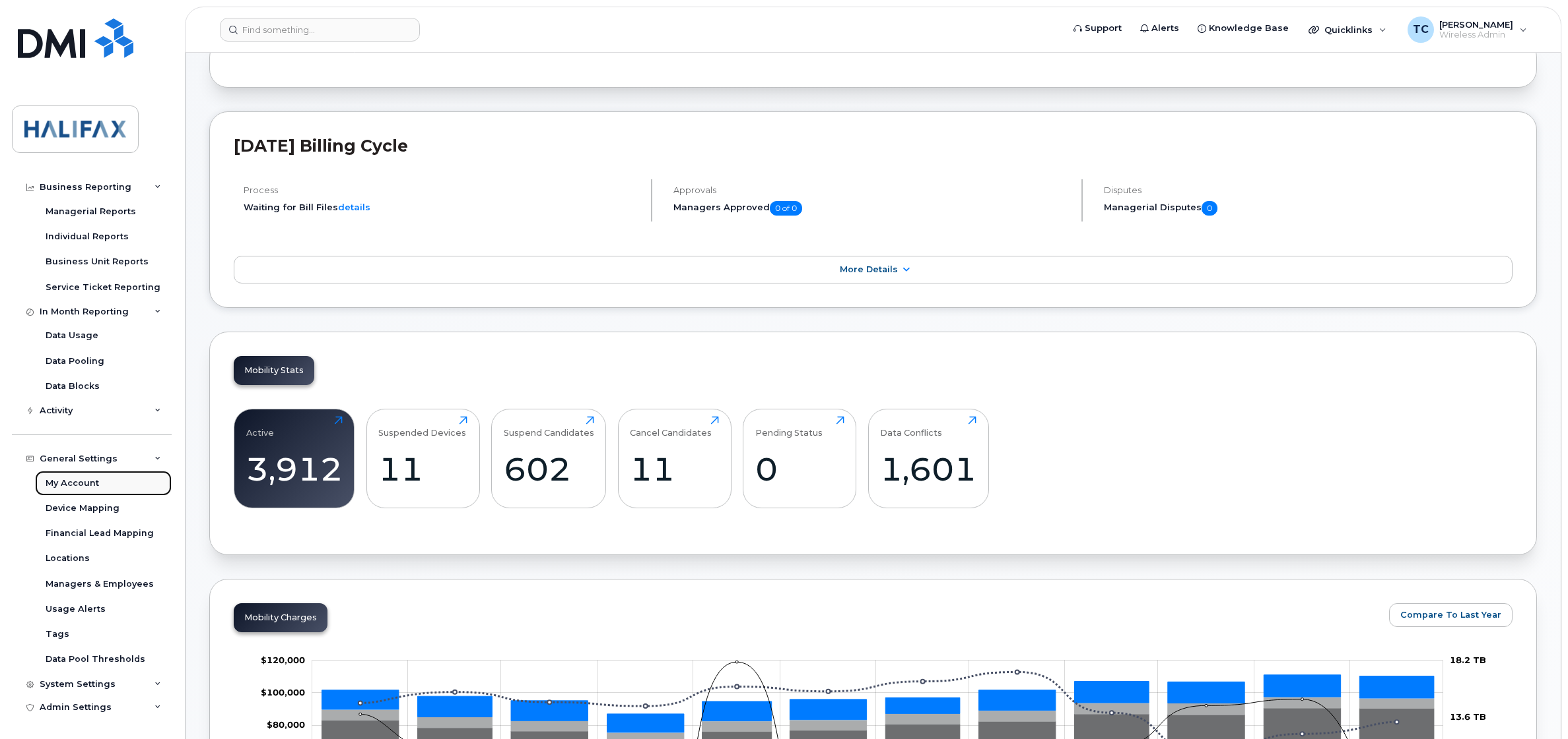
click at [71, 480] on div "My Account" at bounding box center [72, 484] width 54 height 12
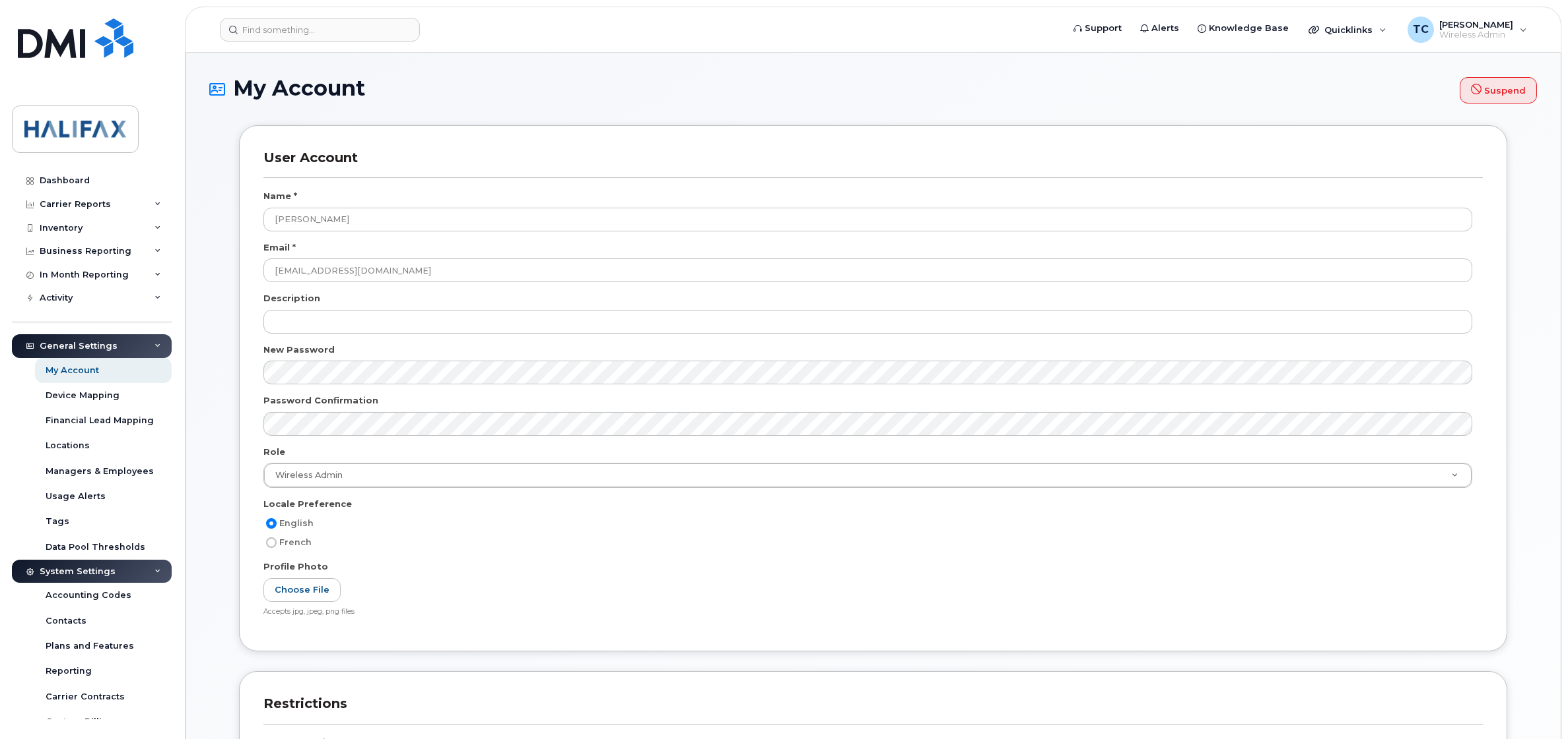
select select
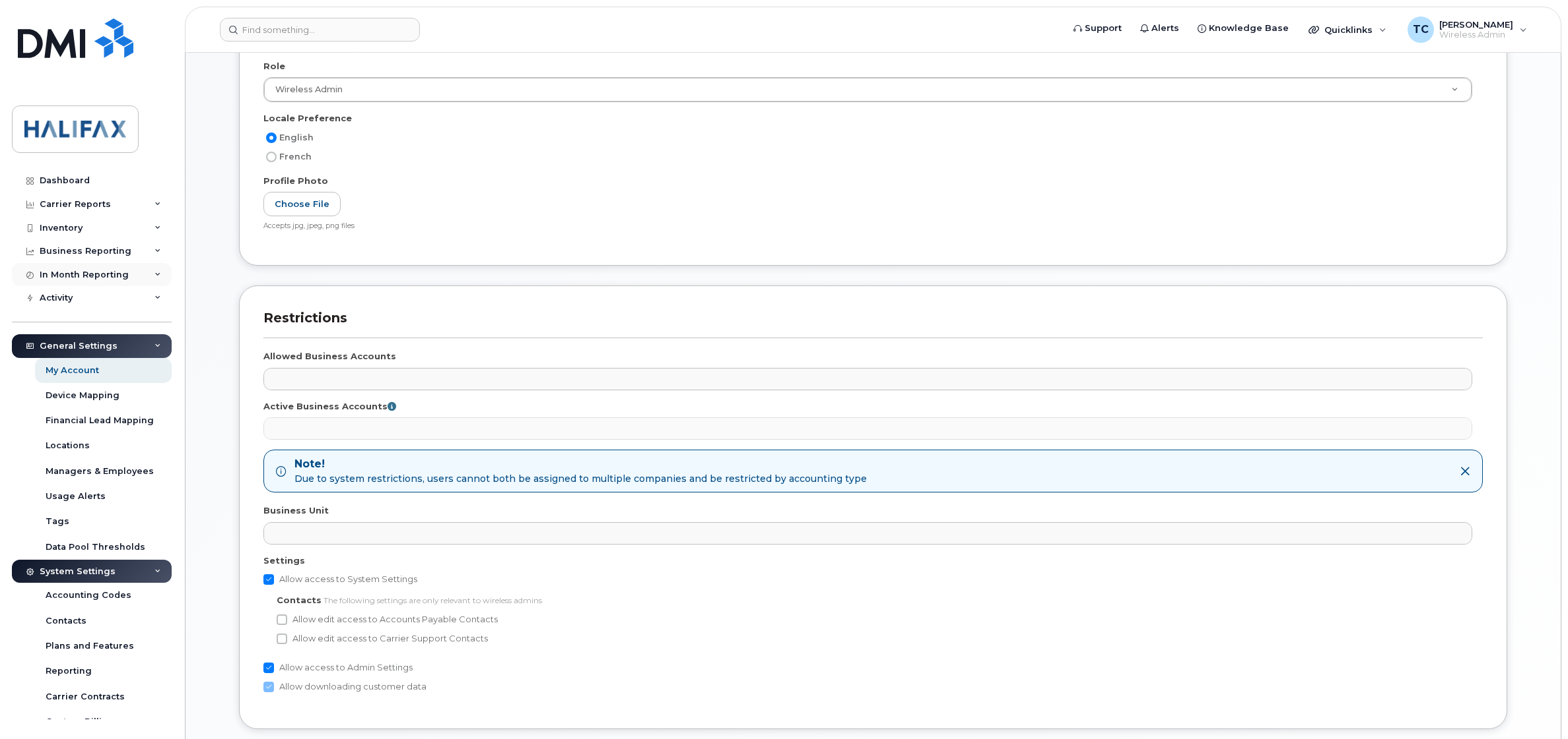
scroll to position [281, 0]
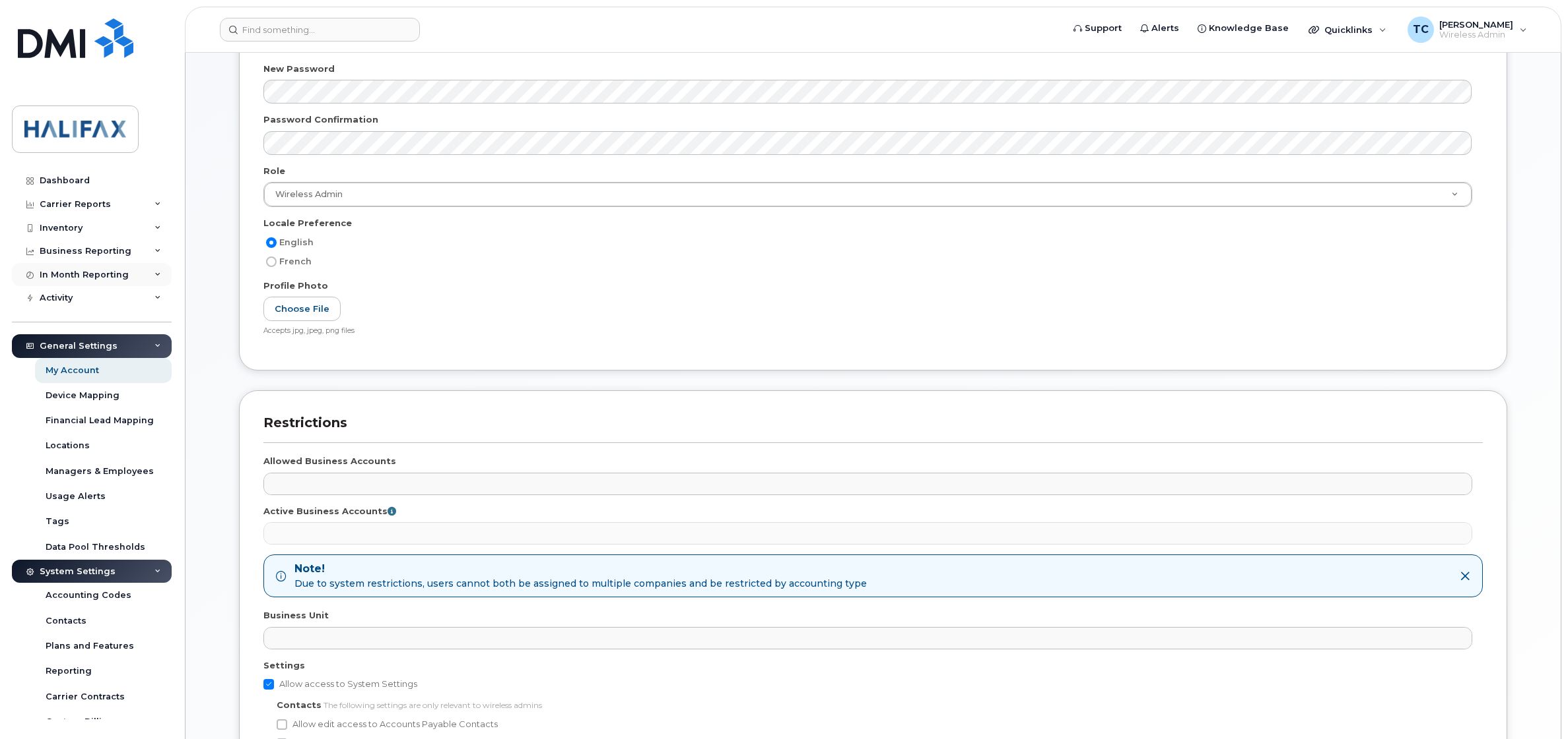
click at [76, 276] on div "In Month Reporting" at bounding box center [83, 275] width 89 height 11
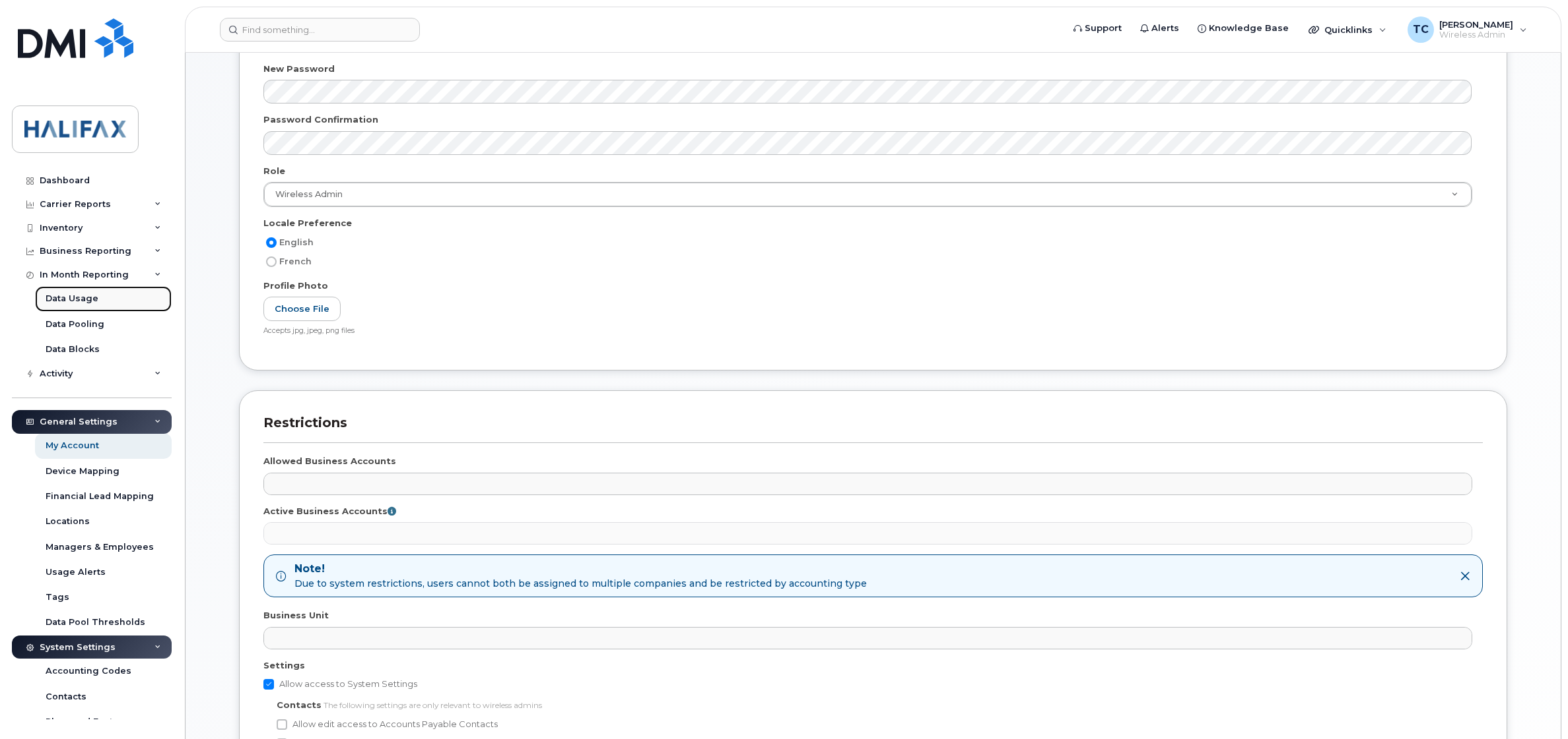
click at [76, 304] on div "Data Usage" at bounding box center [72, 299] width 53 height 12
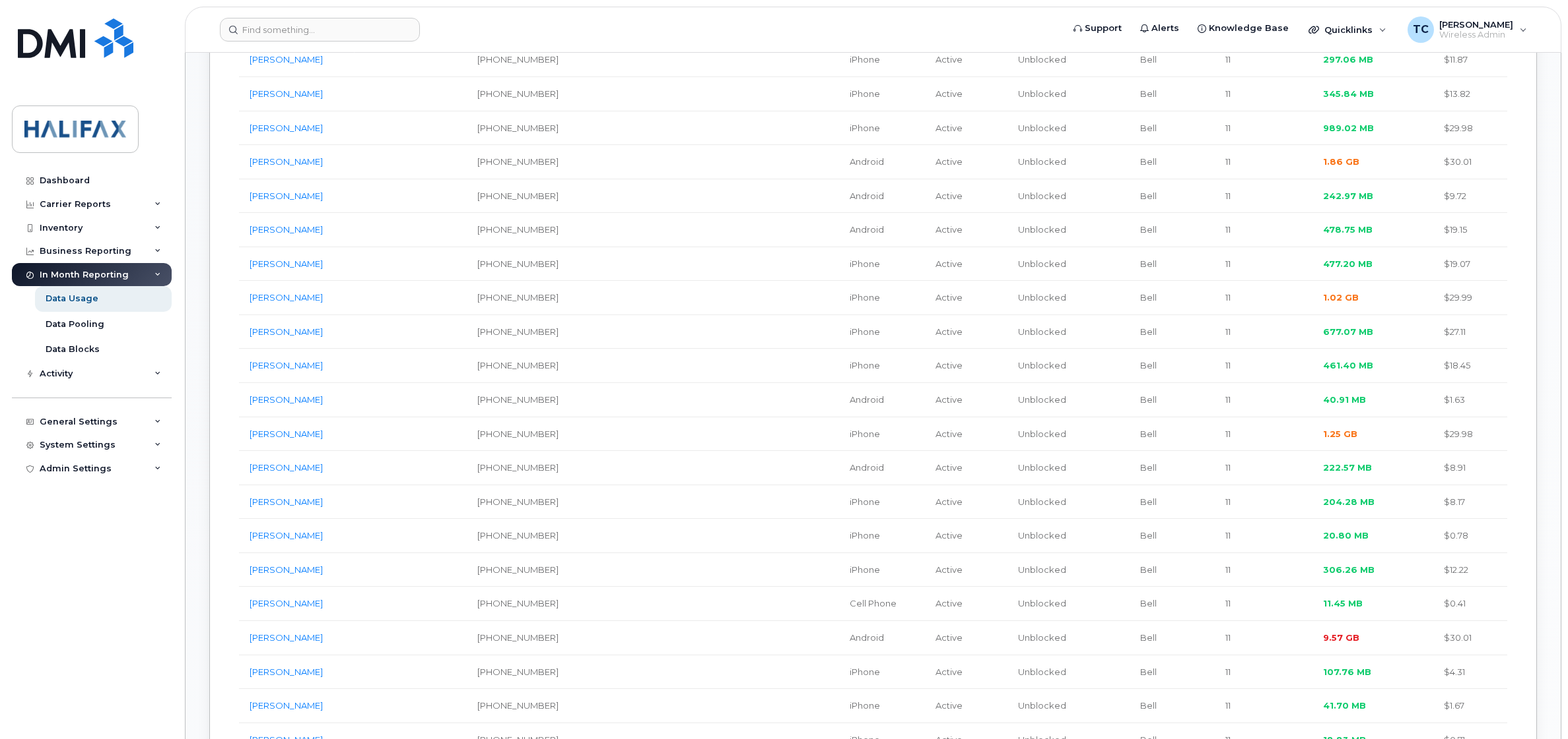
scroll to position [1320, 0]
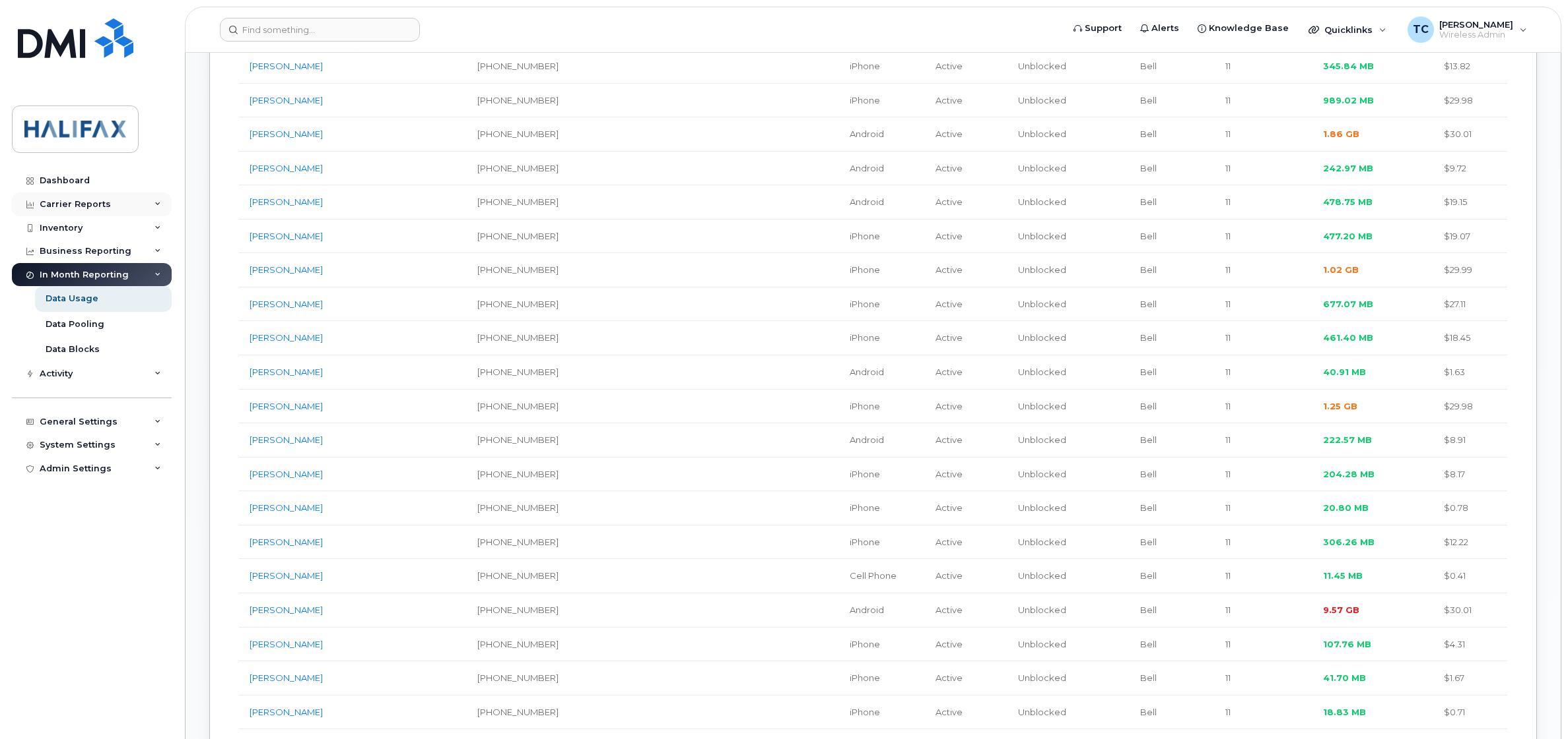
click at [98, 199] on div "Carrier Reports" at bounding box center [74, 204] width 71 height 11
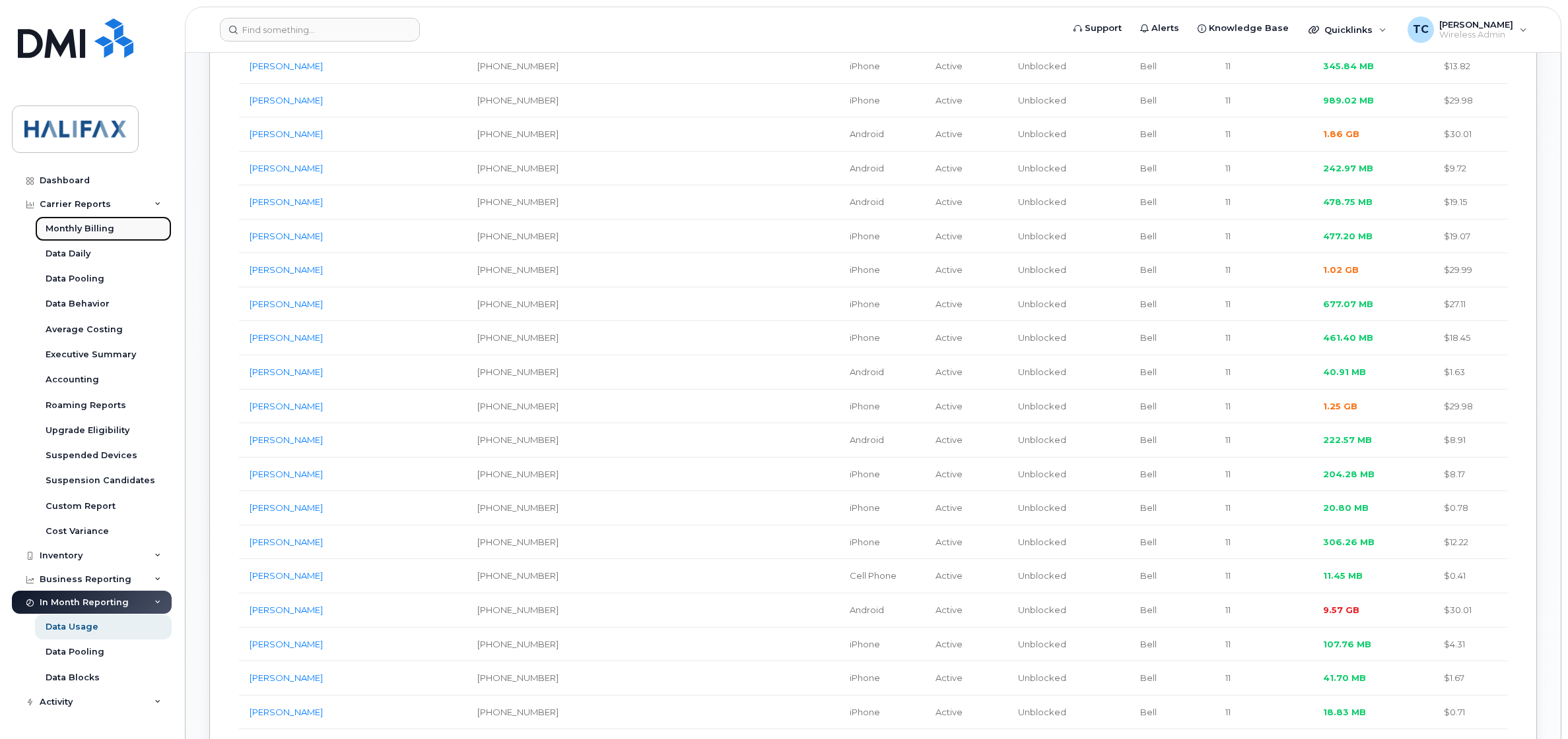
click at [92, 230] on div "Monthly Billing" at bounding box center [80, 229] width 68 height 12
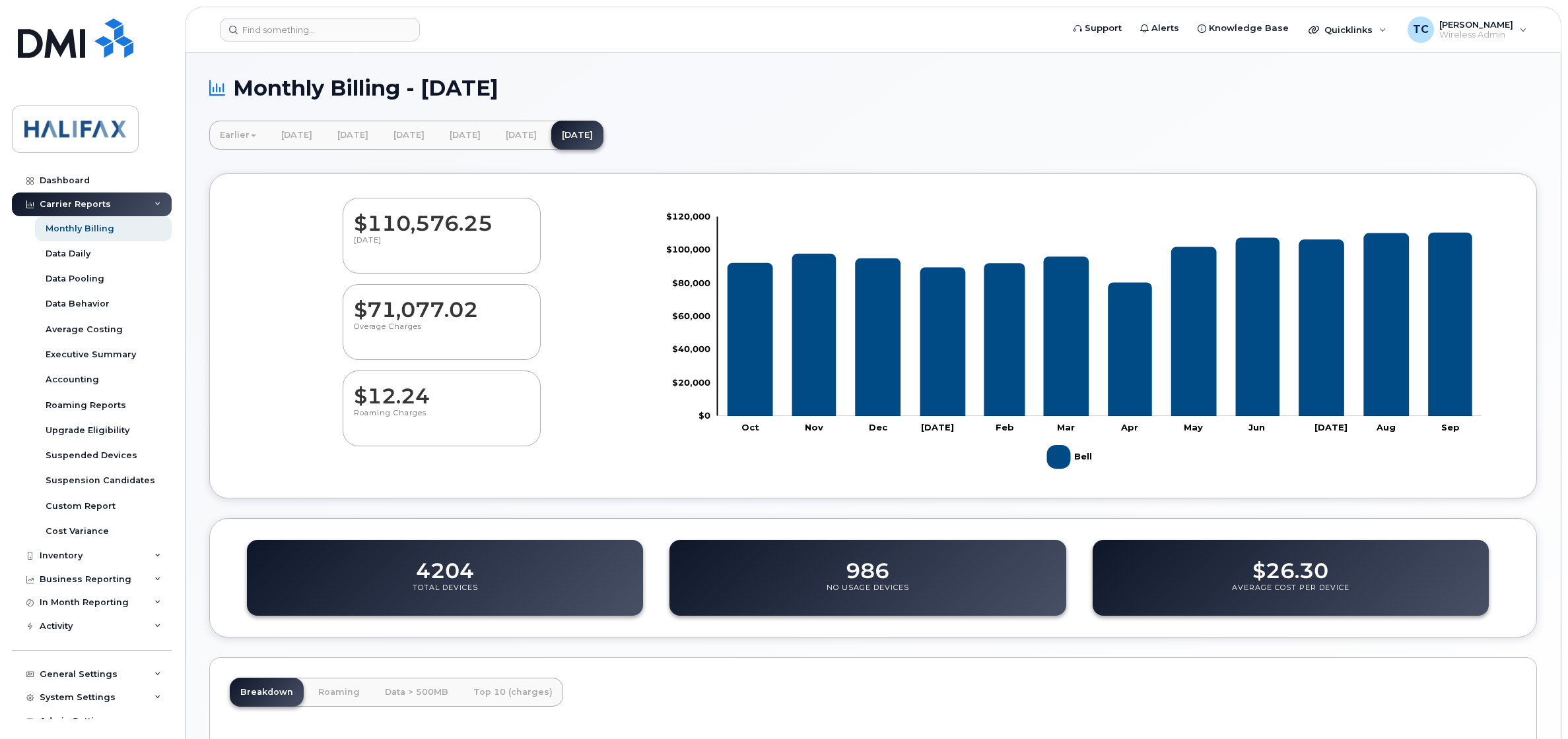
scroll to position [293, 0]
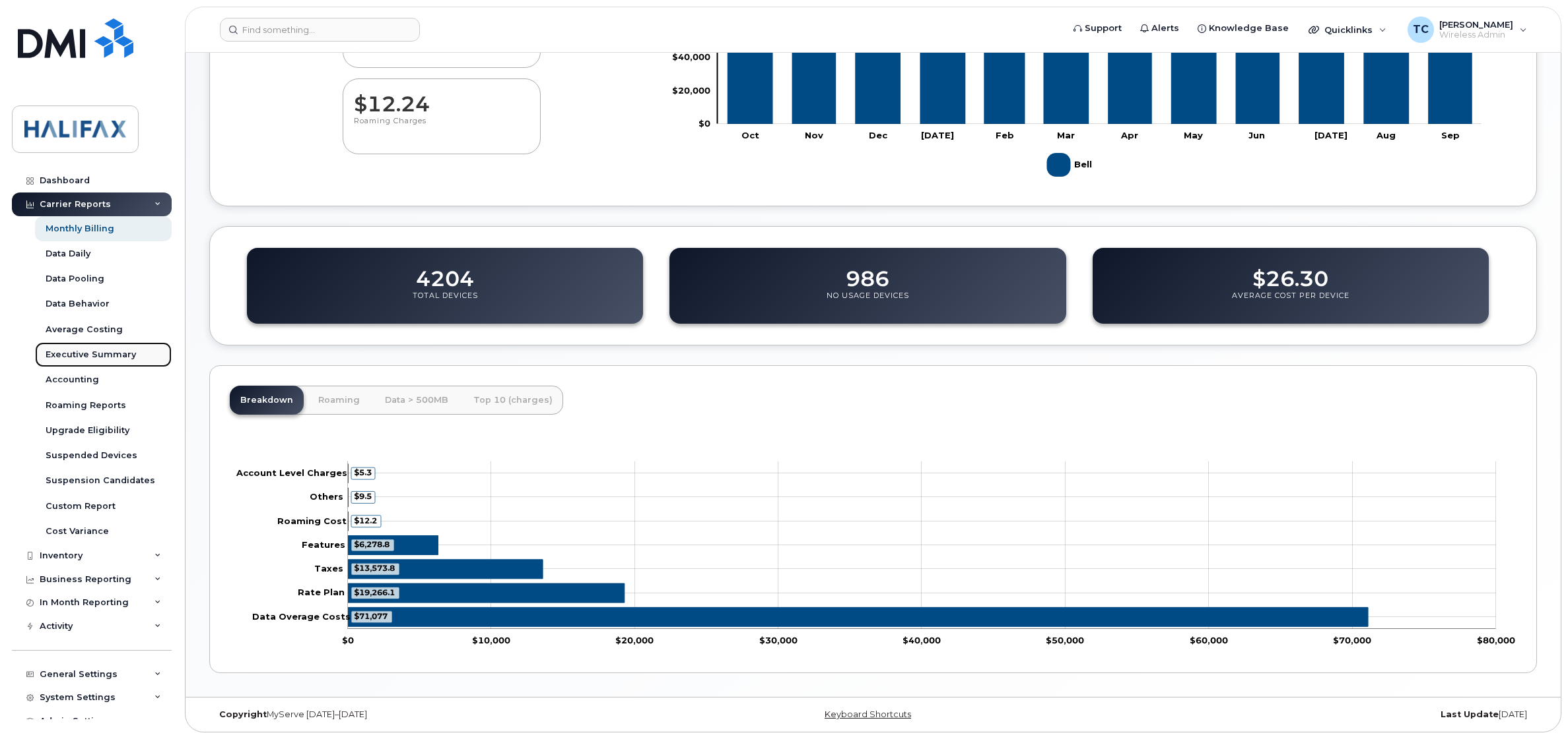
click at [96, 353] on div "Executive Summary" at bounding box center [91, 355] width 90 height 12
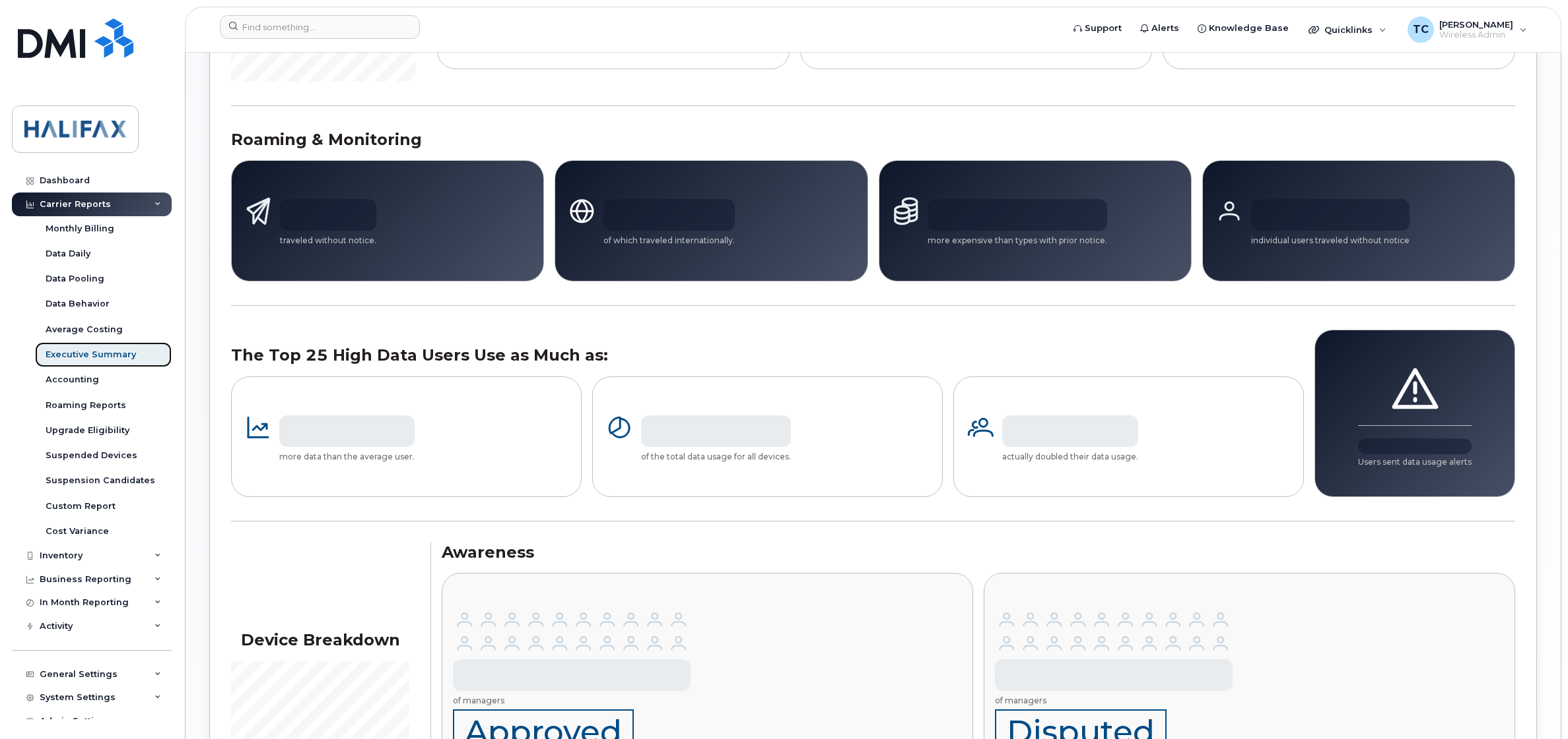
scroll to position [1023, 0]
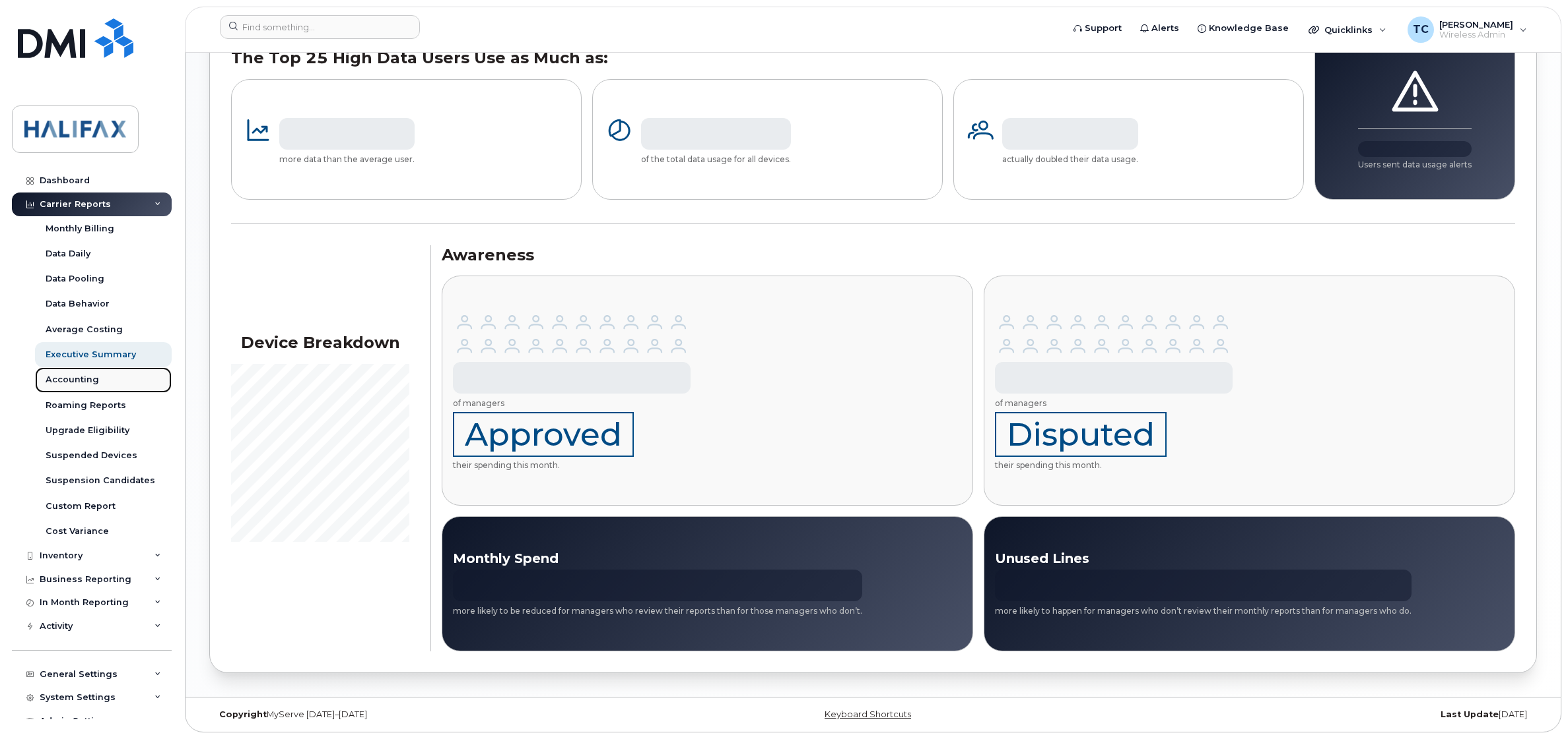
click at [82, 378] on div "Accounting" at bounding box center [72, 380] width 54 height 12
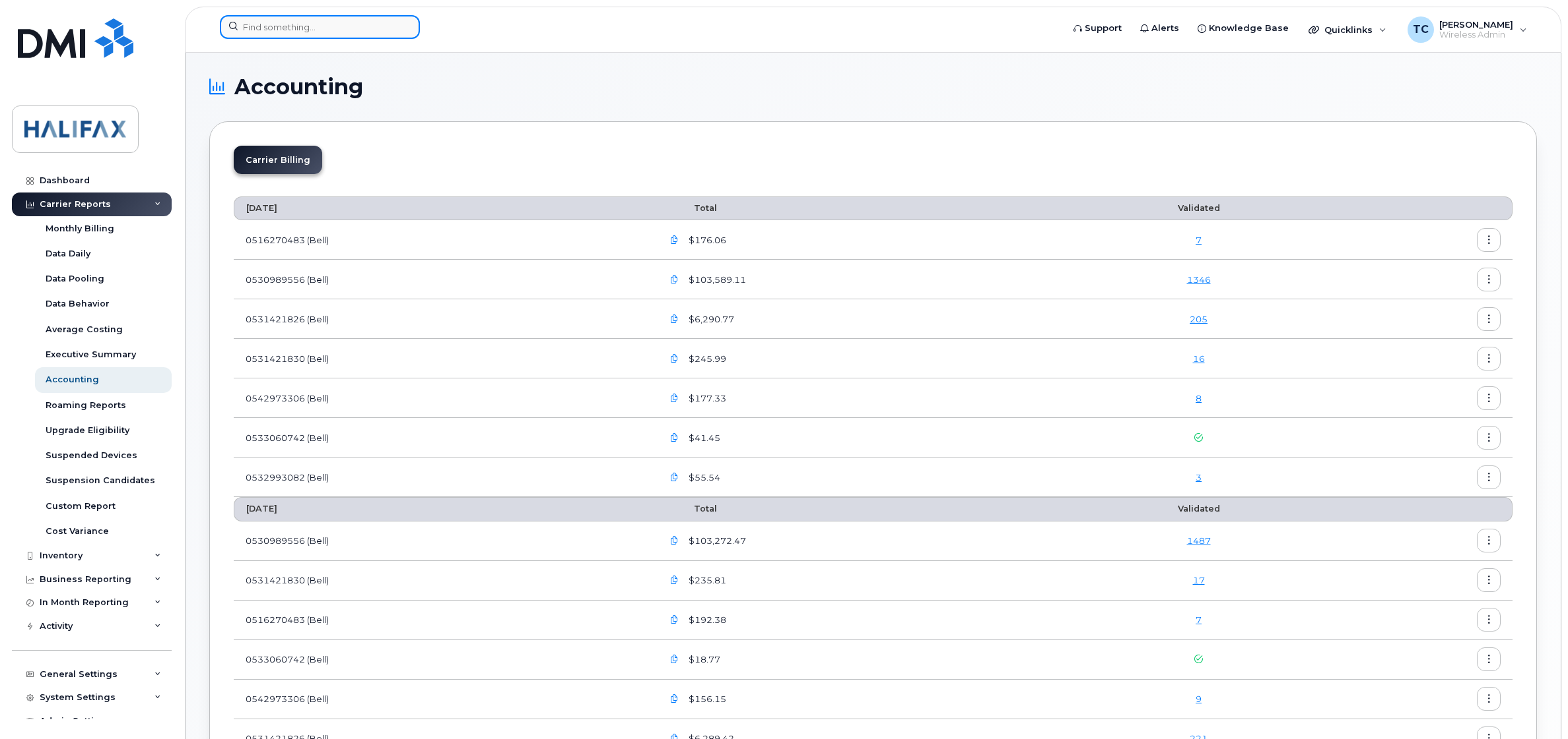
click at [312, 26] on input at bounding box center [320, 27] width 200 height 23
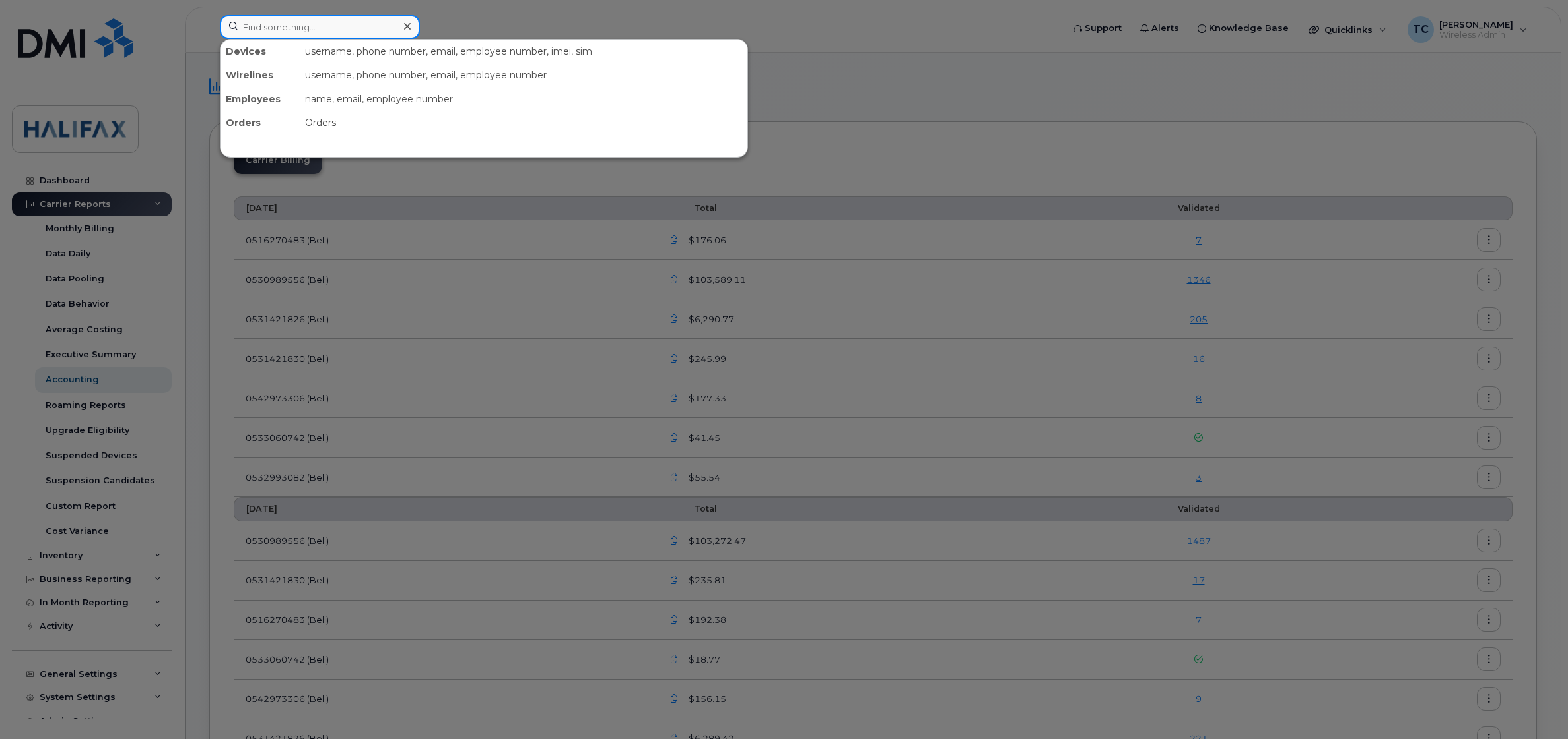
paste input "110023494"
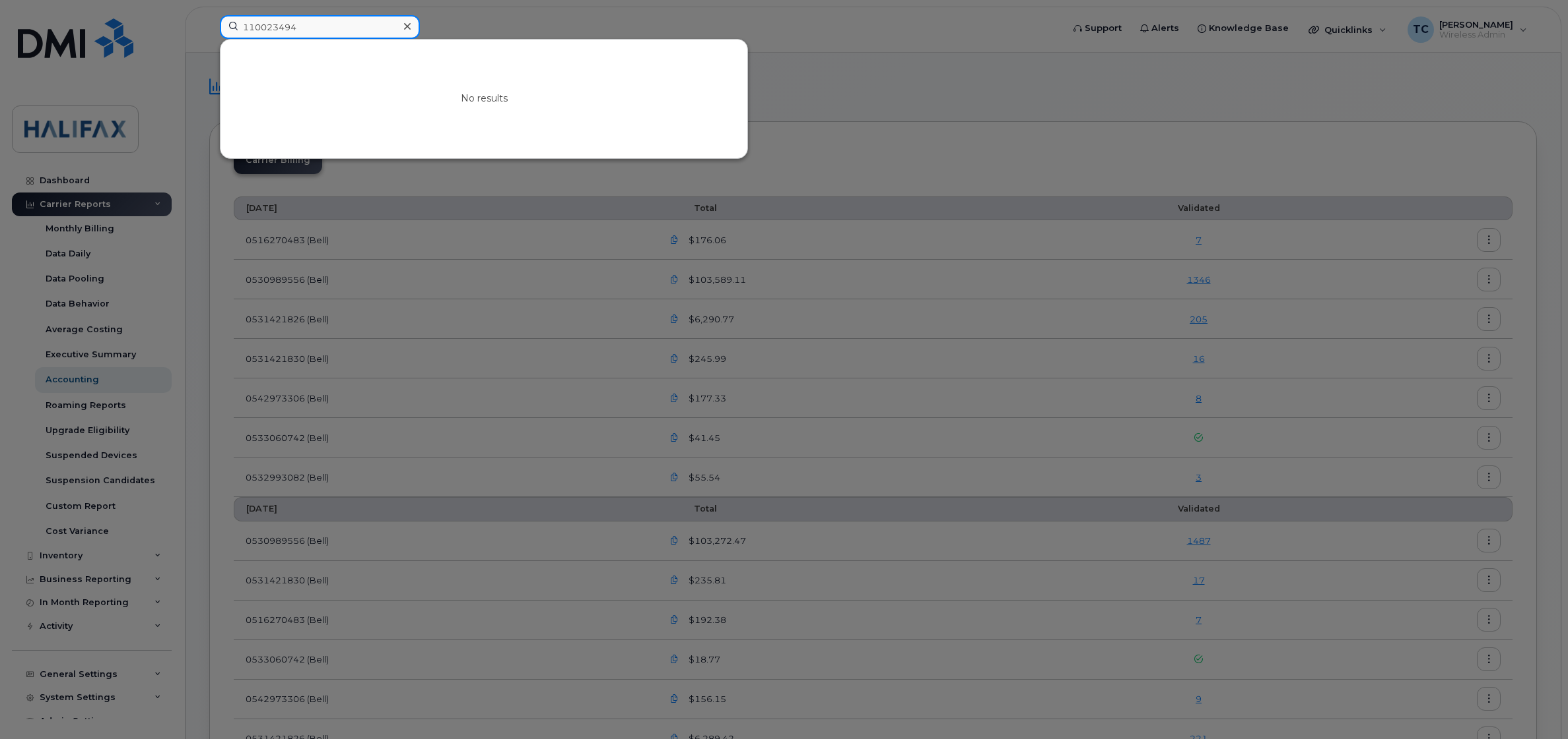
drag, startPoint x: 319, startPoint y: 25, endPoint x: 89, endPoint y: 21, distance: 230.0
click at [209, 21] on div "110023494 No results" at bounding box center [637, 30] width 855 height 29
paste input "555653861"
click at [337, 20] on input "555653861" at bounding box center [320, 27] width 200 height 23
type input "555653861"
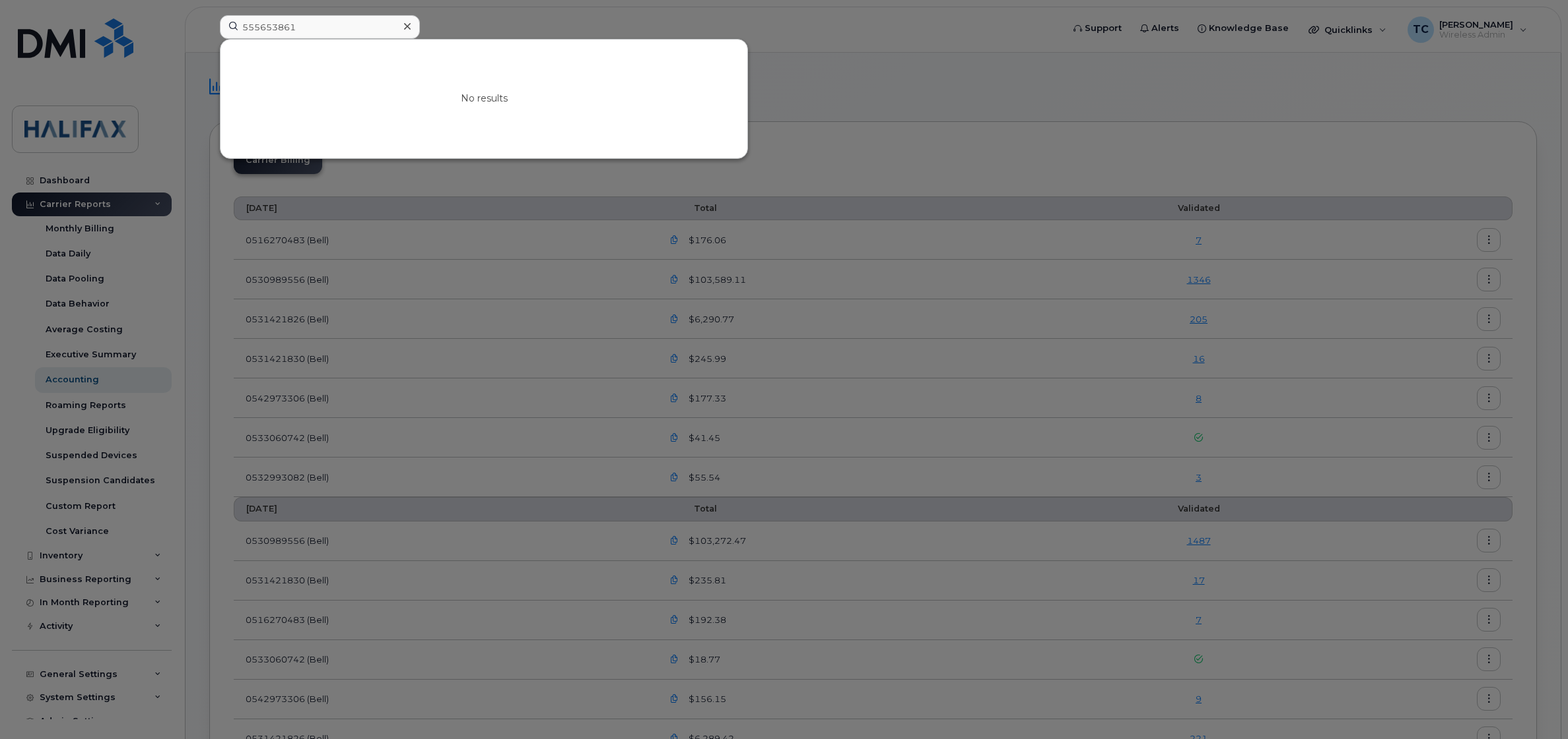
click at [985, 90] on div at bounding box center [784, 370] width 1568 height 739
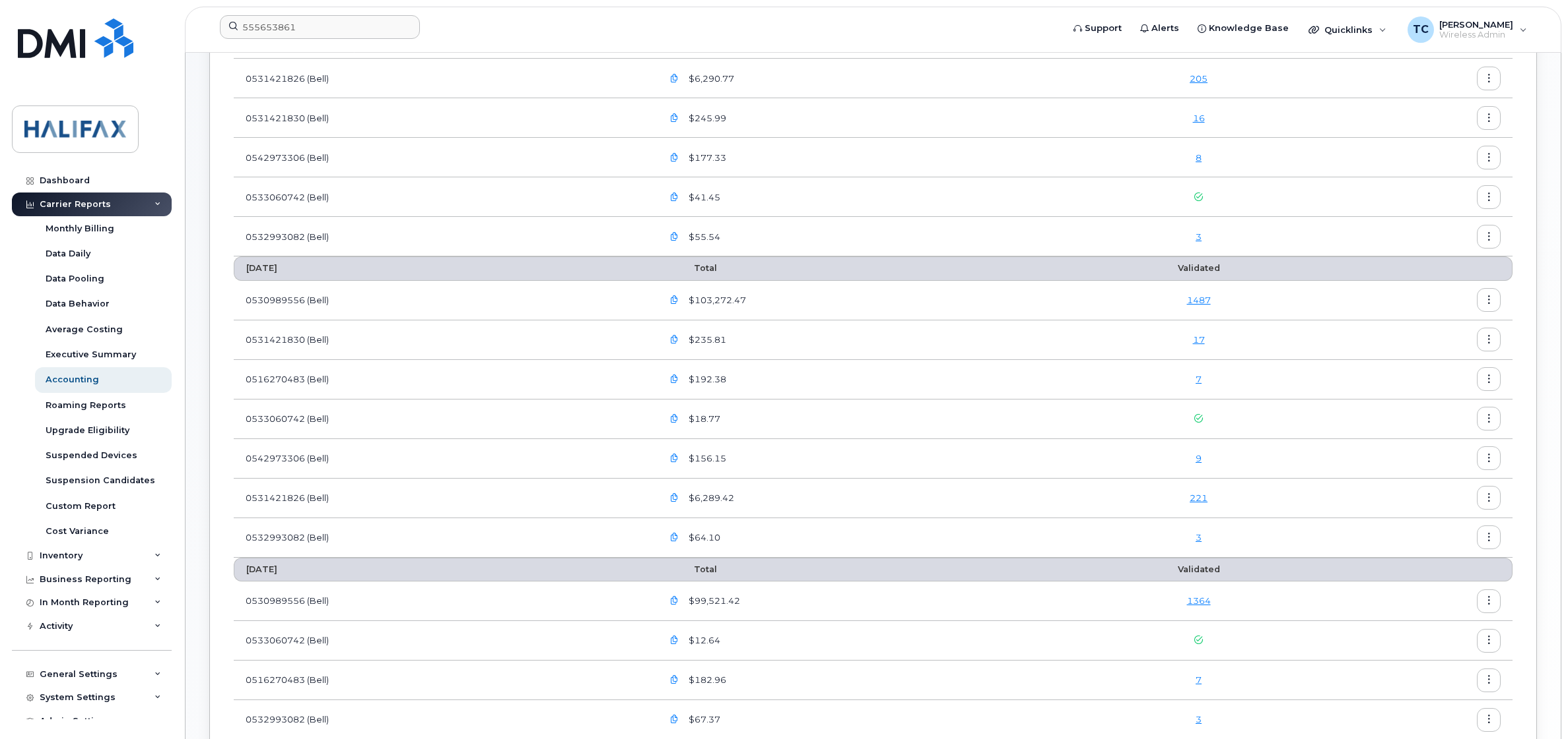
scroll to position [247, 0]
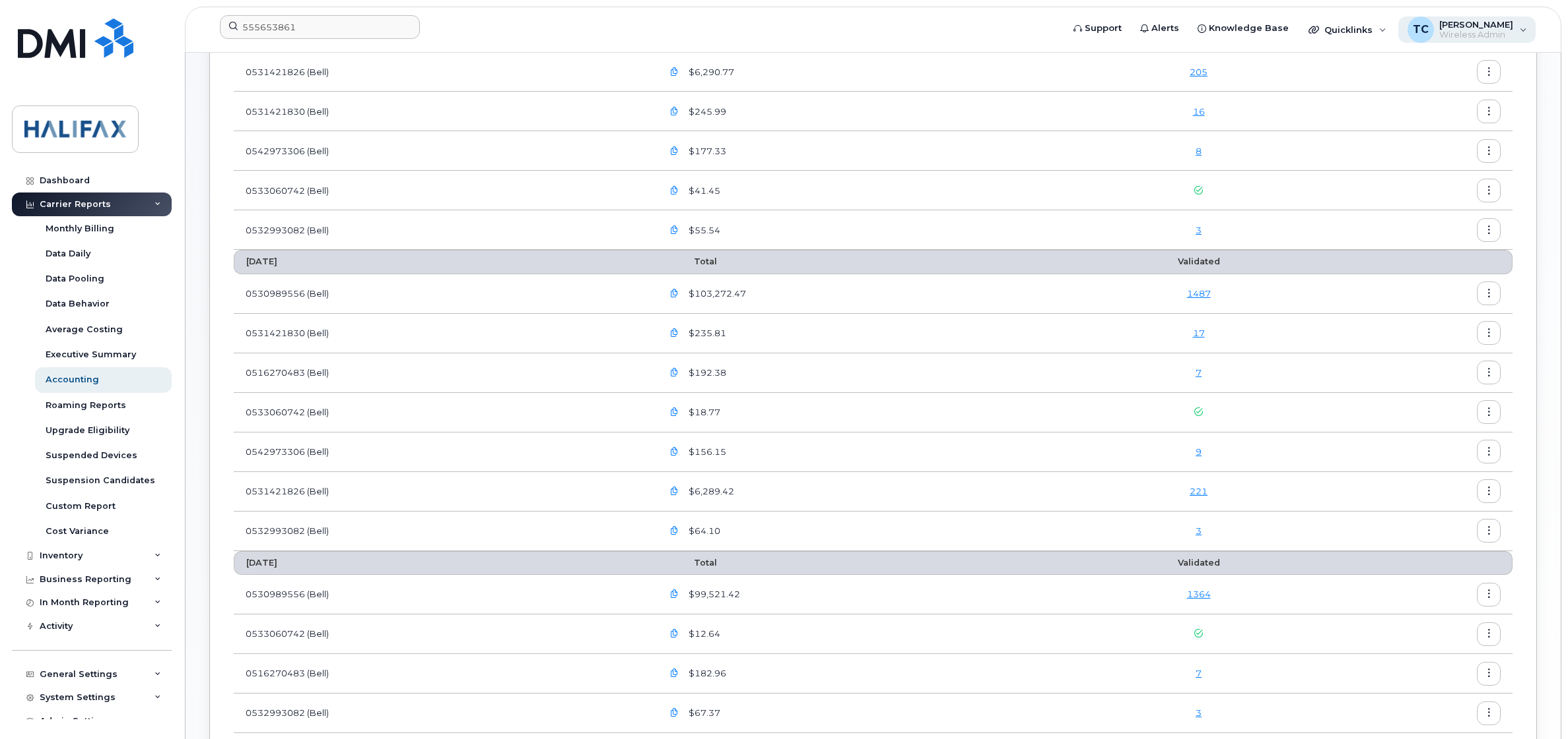
click at [1508, 33] on span "Wireless Admin" at bounding box center [1476, 34] width 74 height 11
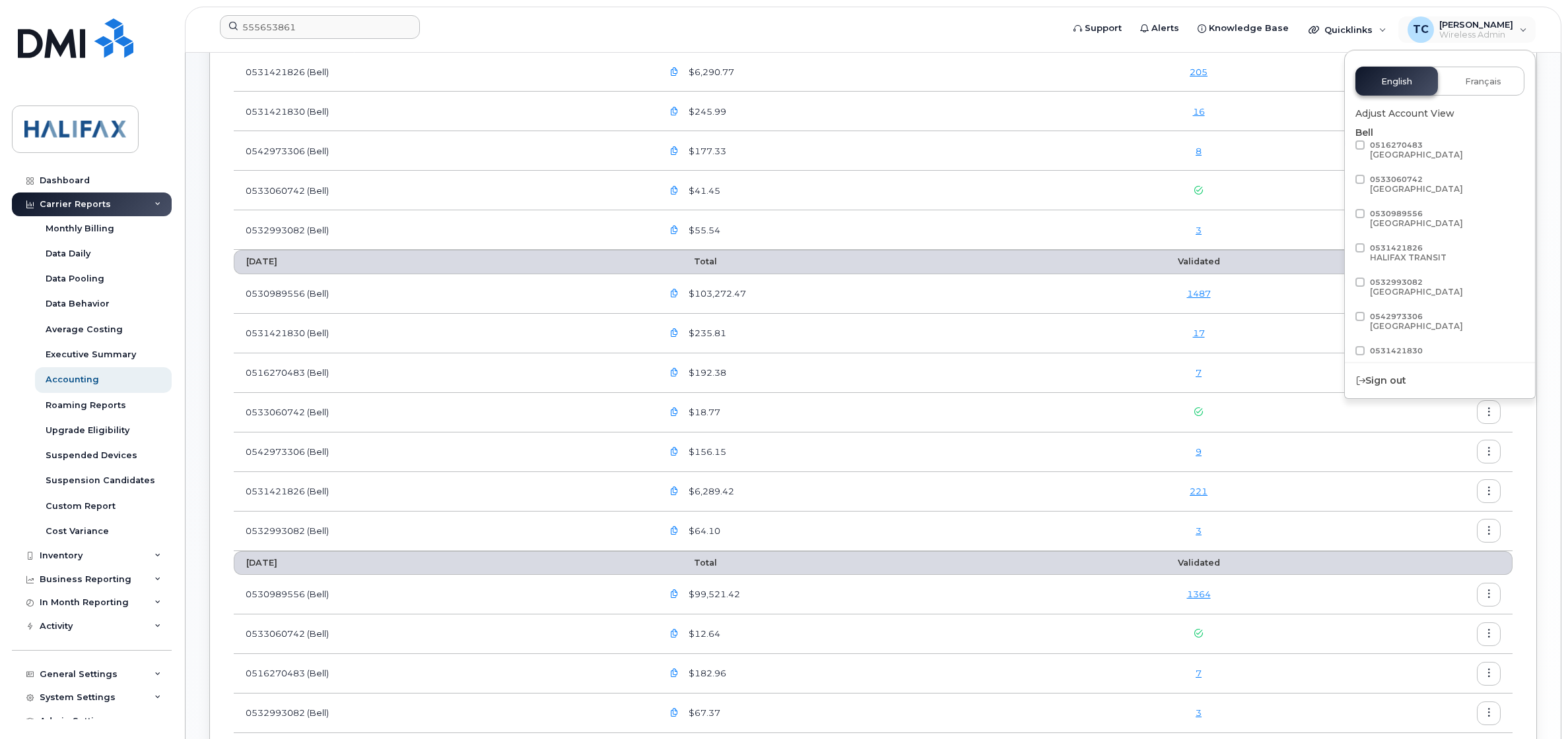
scroll to position [0, 0]
click at [1552, 74] on div "Accounting Carrier Billing [DATE] Total Validated 0516270483 (Bell) $176.06 7 0…" at bounding box center [874, 382] width 1375 height 1153
